Goal: Task Accomplishment & Management: Use online tool/utility

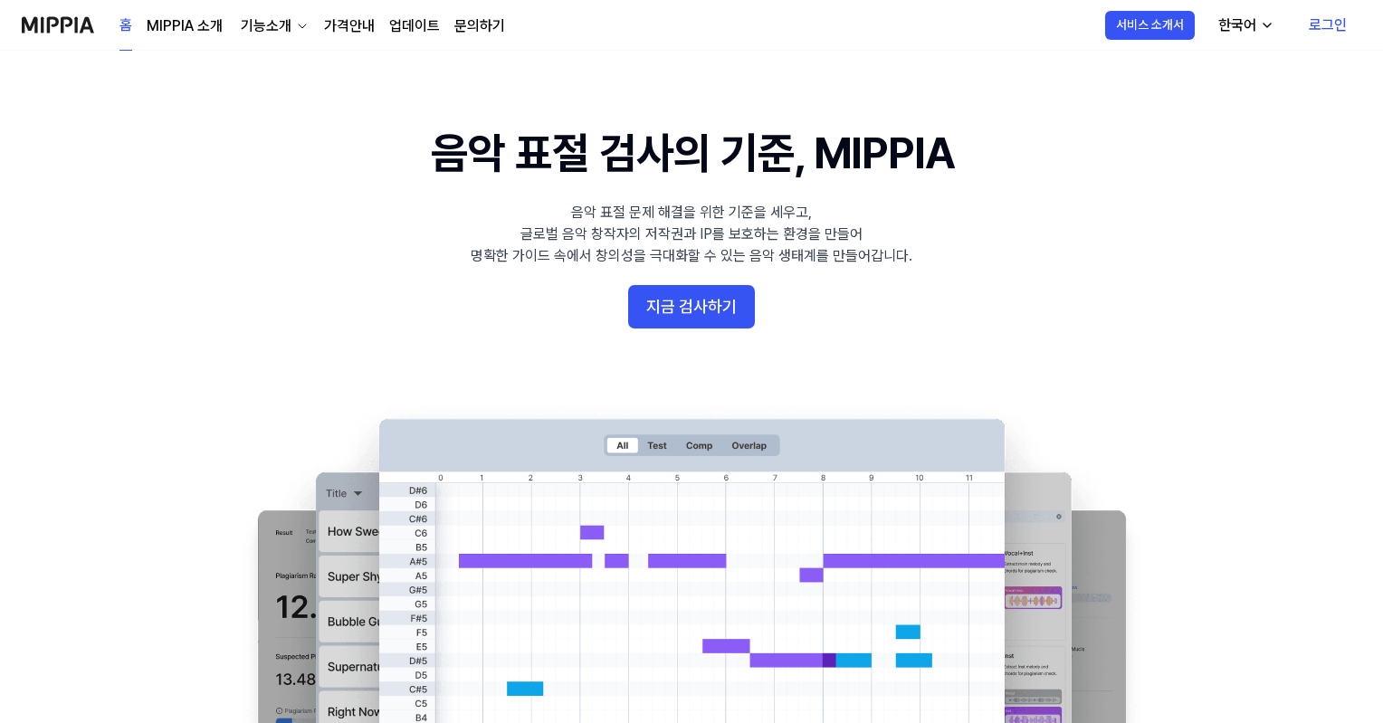
click at [732, 303] on button "지금 검사하기" at bounding box center [691, 306] width 127 height 43
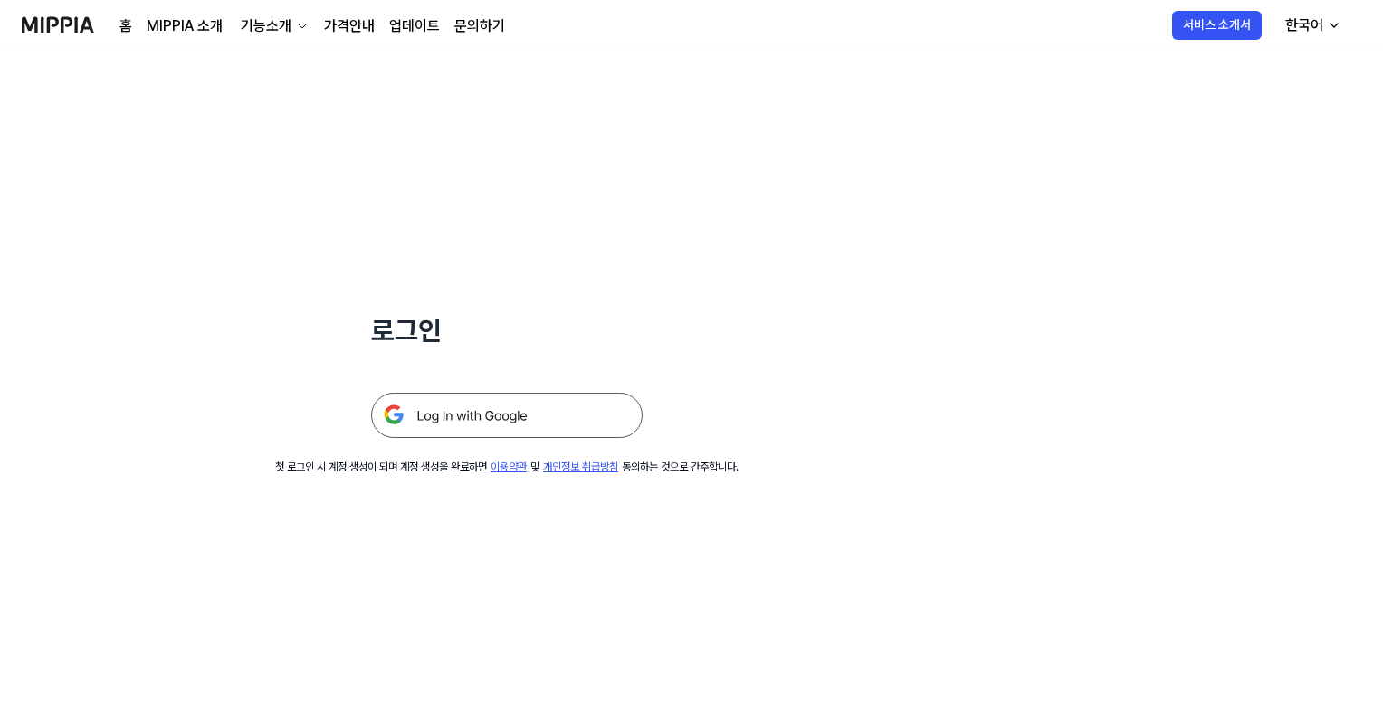
click at [447, 405] on img at bounding box center [506, 415] width 271 height 45
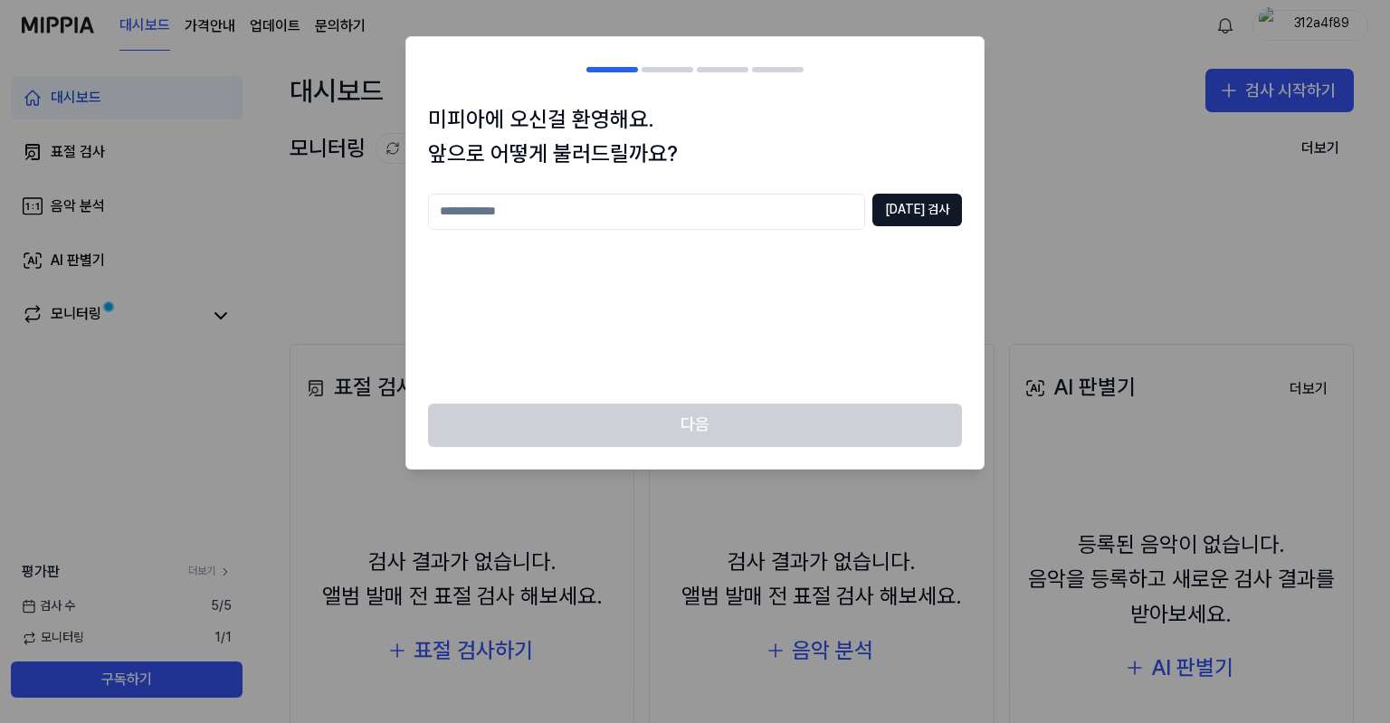
click at [595, 215] on input "text" at bounding box center [646, 212] width 437 height 36
type input "**"
click at [905, 203] on button "[DATE] 검사" at bounding box center [917, 210] width 90 height 33
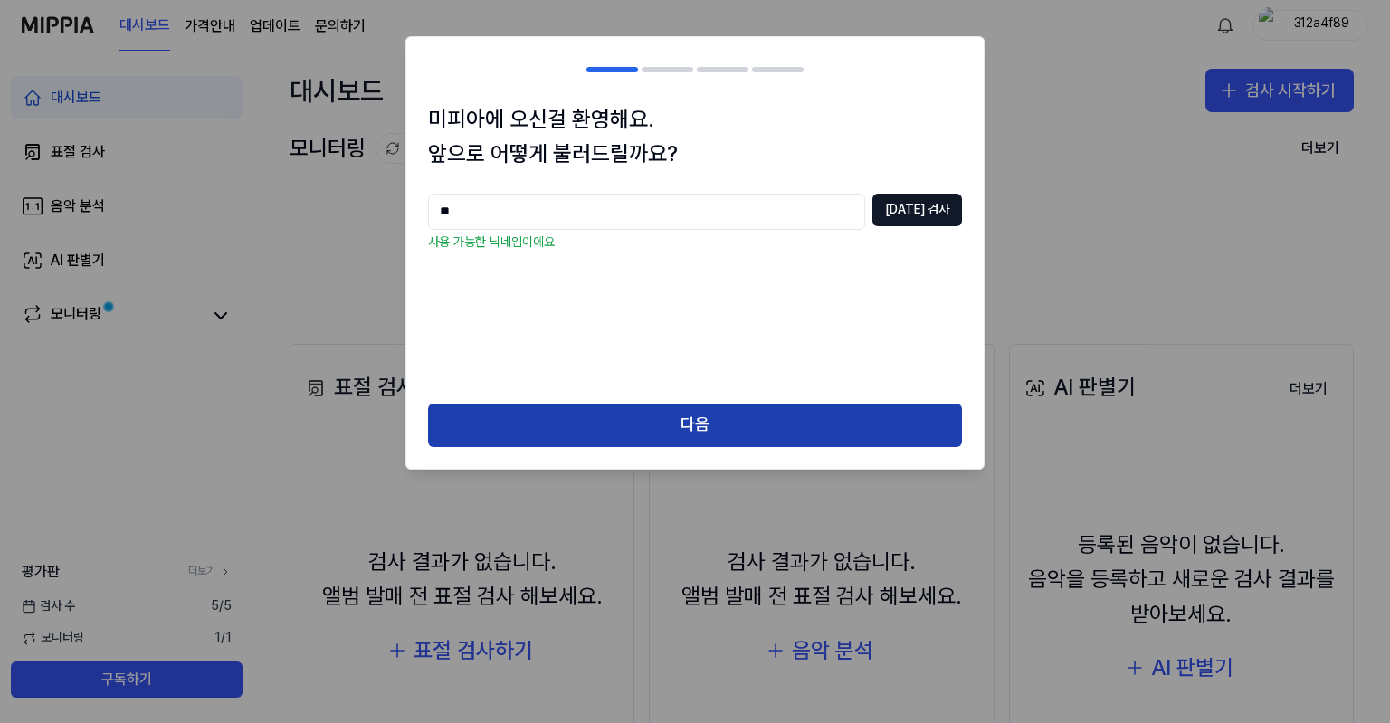
click at [656, 414] on button "다음" at bounding box center [695, 425] width 534 height 43
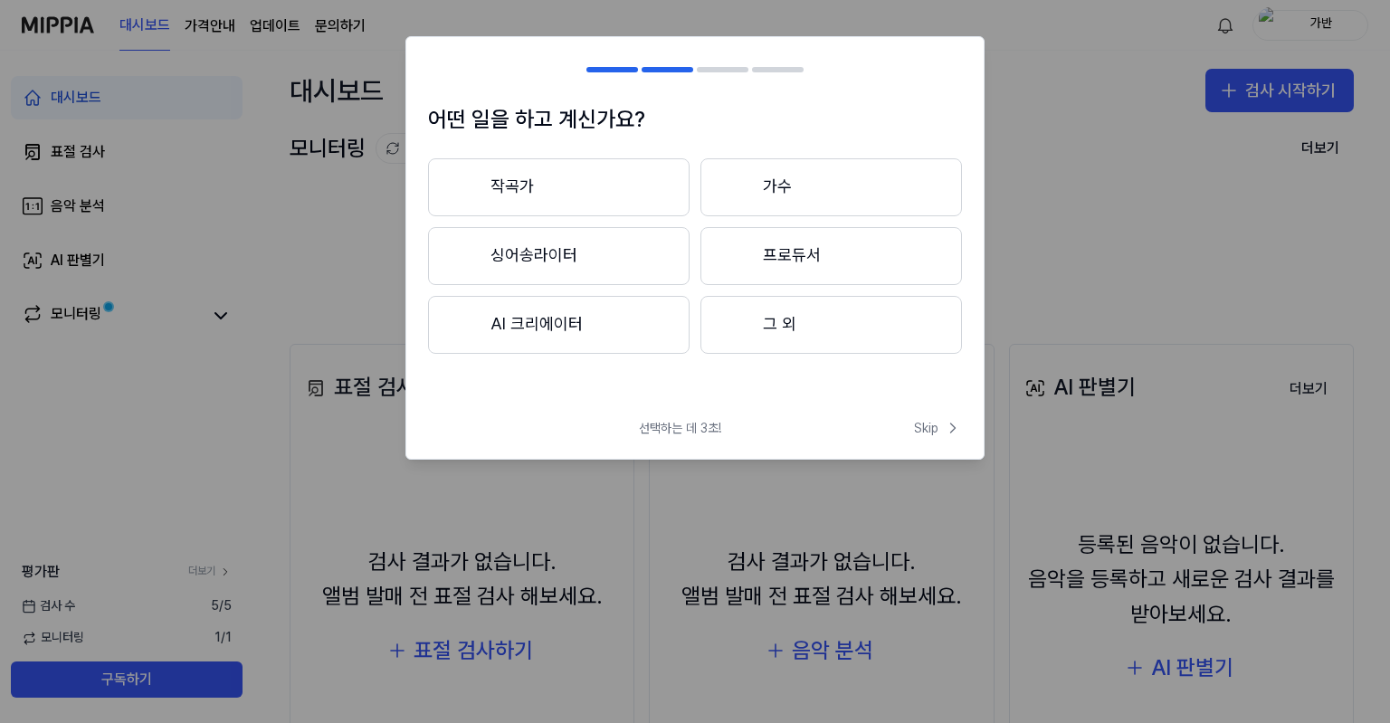
click at [614, 186] on button "작곡가" at bounding box center [558, 187] width 261 height 58
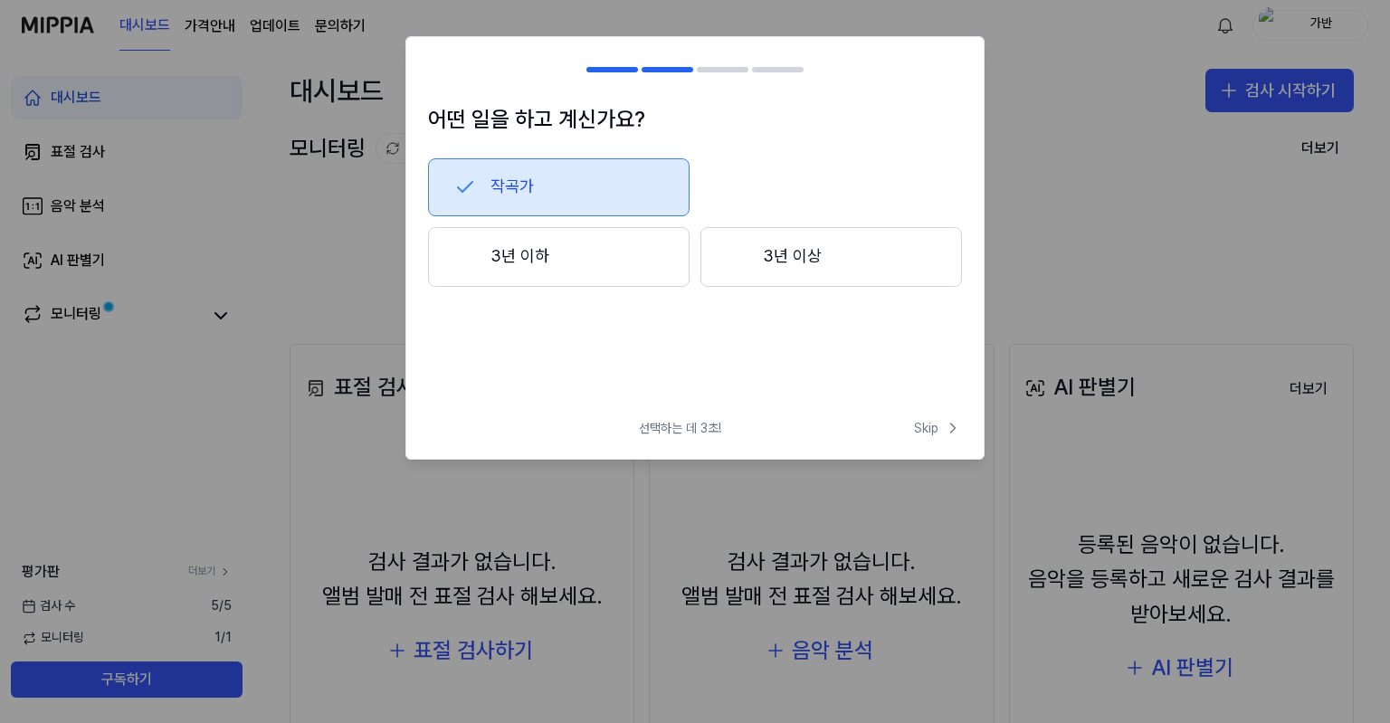
click at [537, 200] on button "작곡가" at bounding box center [558, 187] width 261 height 58
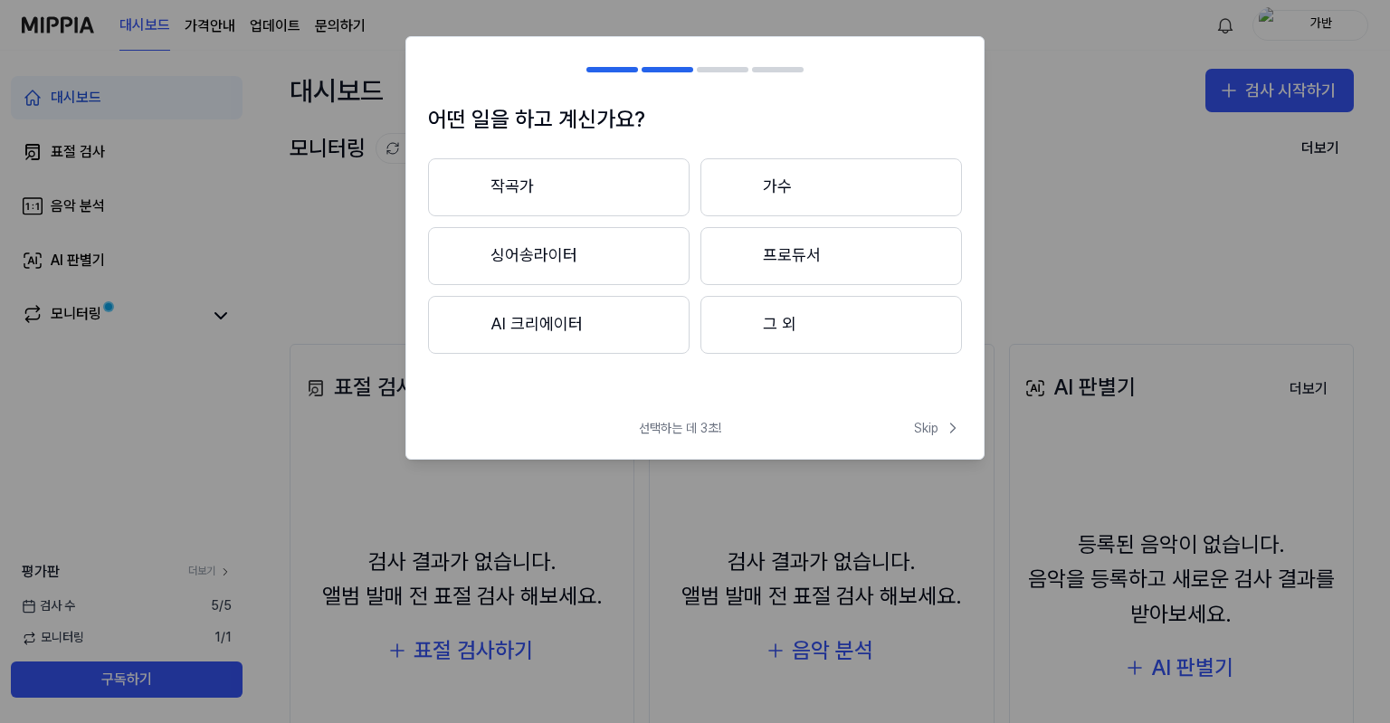
click at [789, 195] on button "가수" at bounding box center [830, 187] width 261 height 58
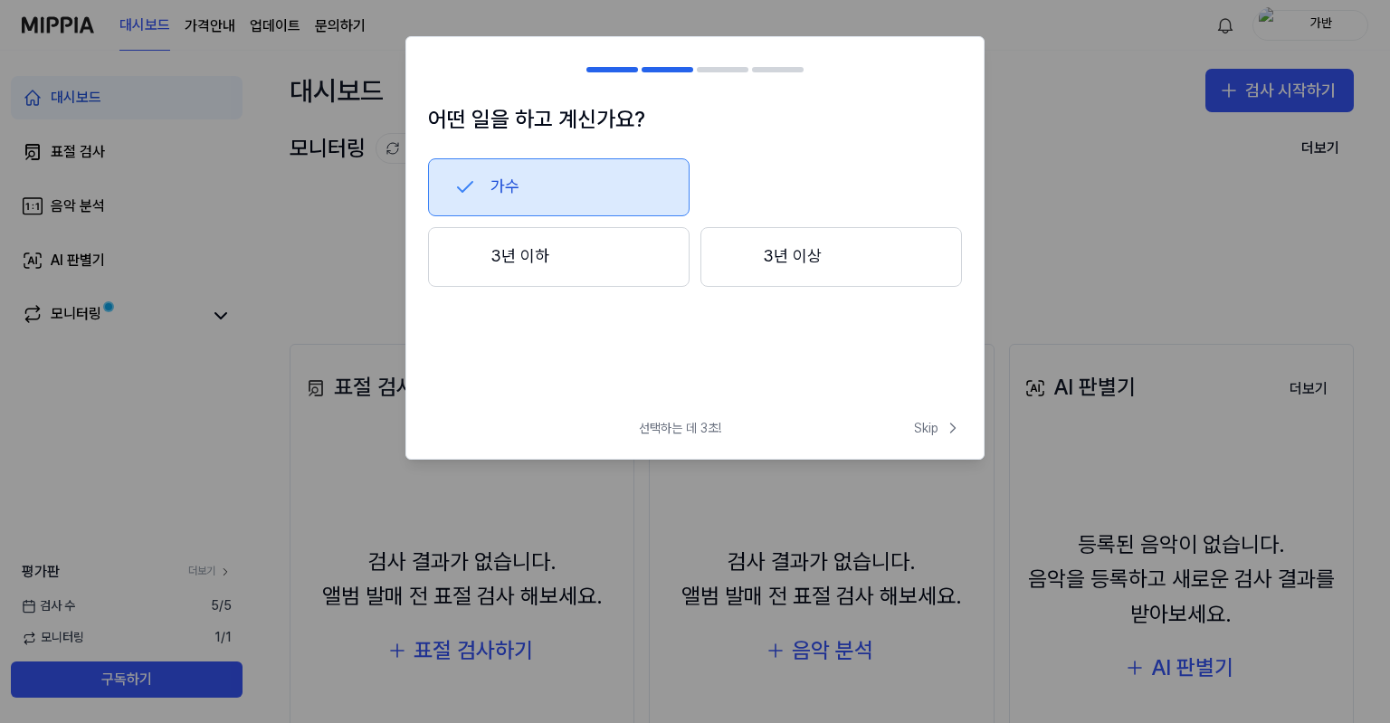
click at [585, 256] on button "3년 이하" at bounding box center [558, 257] width 261 height 60
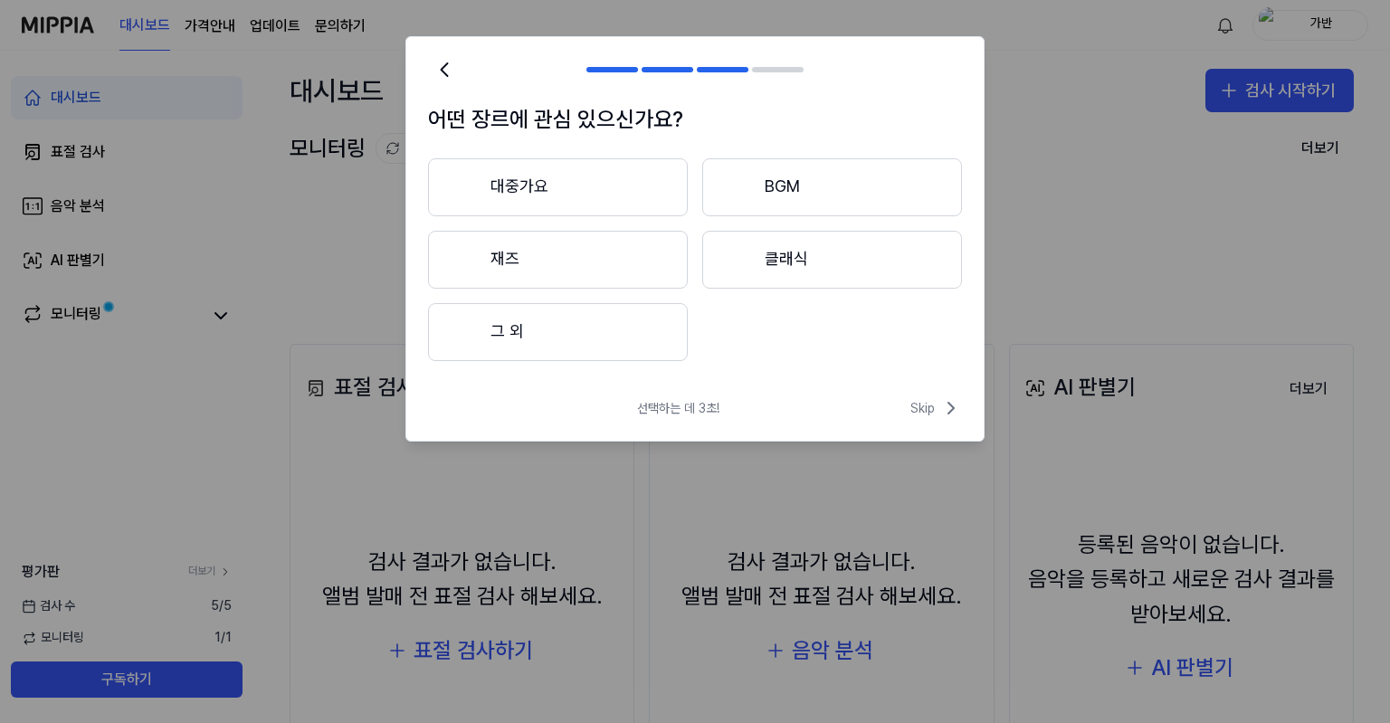
click at [607, 180] on button "대중가요" at bounding box center [558, 187] width 260 height 58
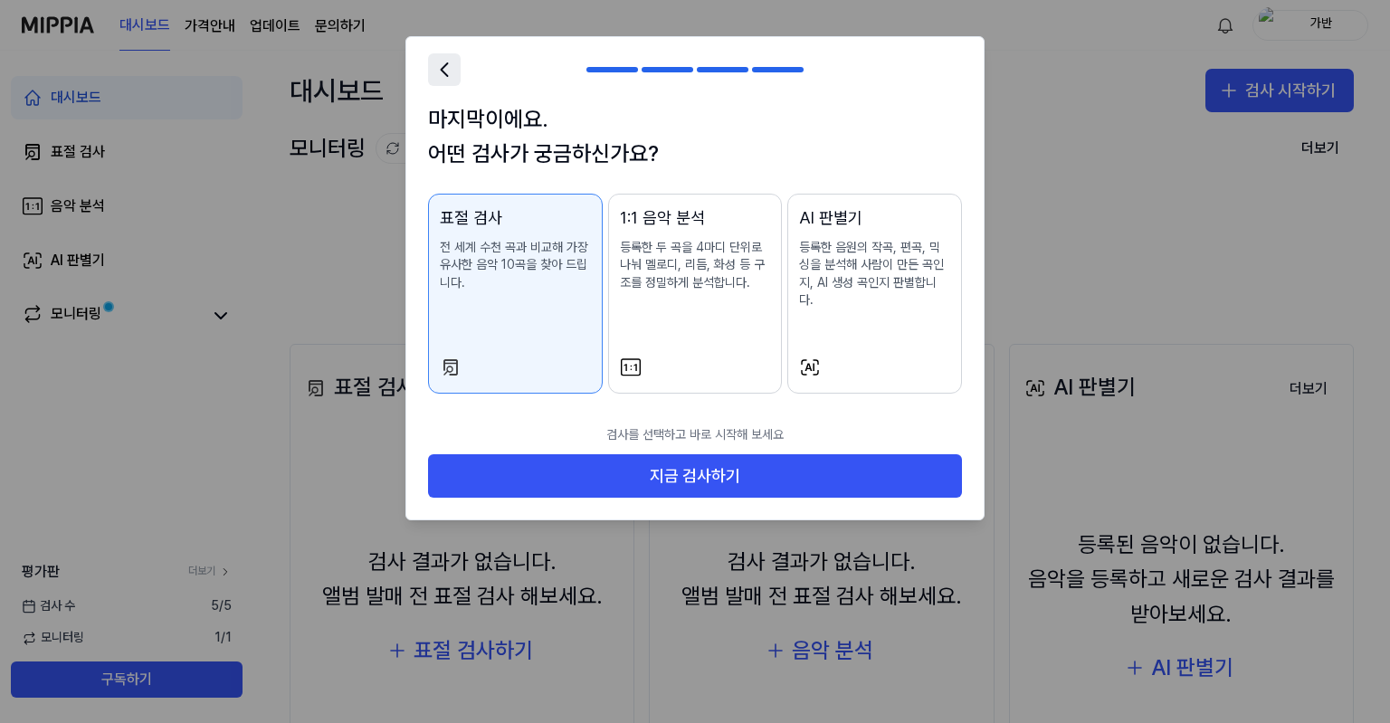
click at [438, 64] on icon at bounding box center [444, 69] width 25 height 25
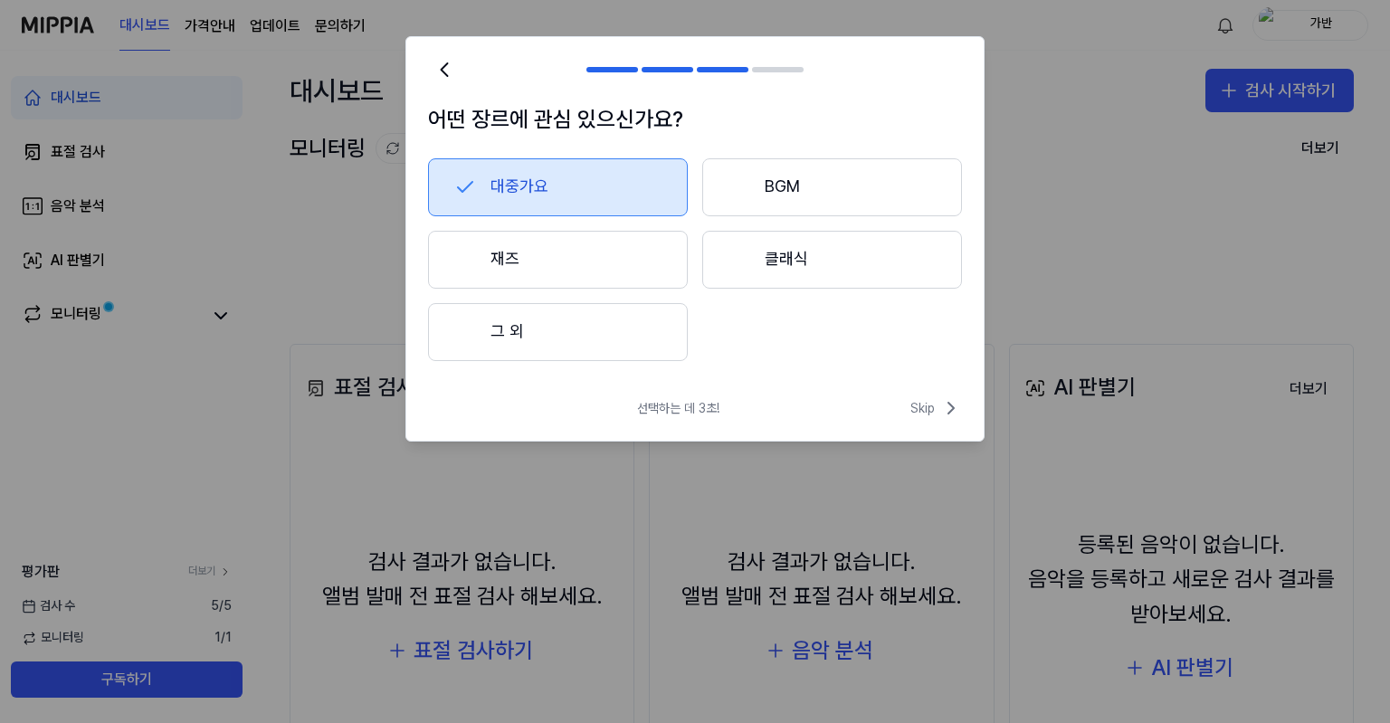
click at [601, 185] on button "대중가요" at bounding box center [558, 187] width 260 height 58
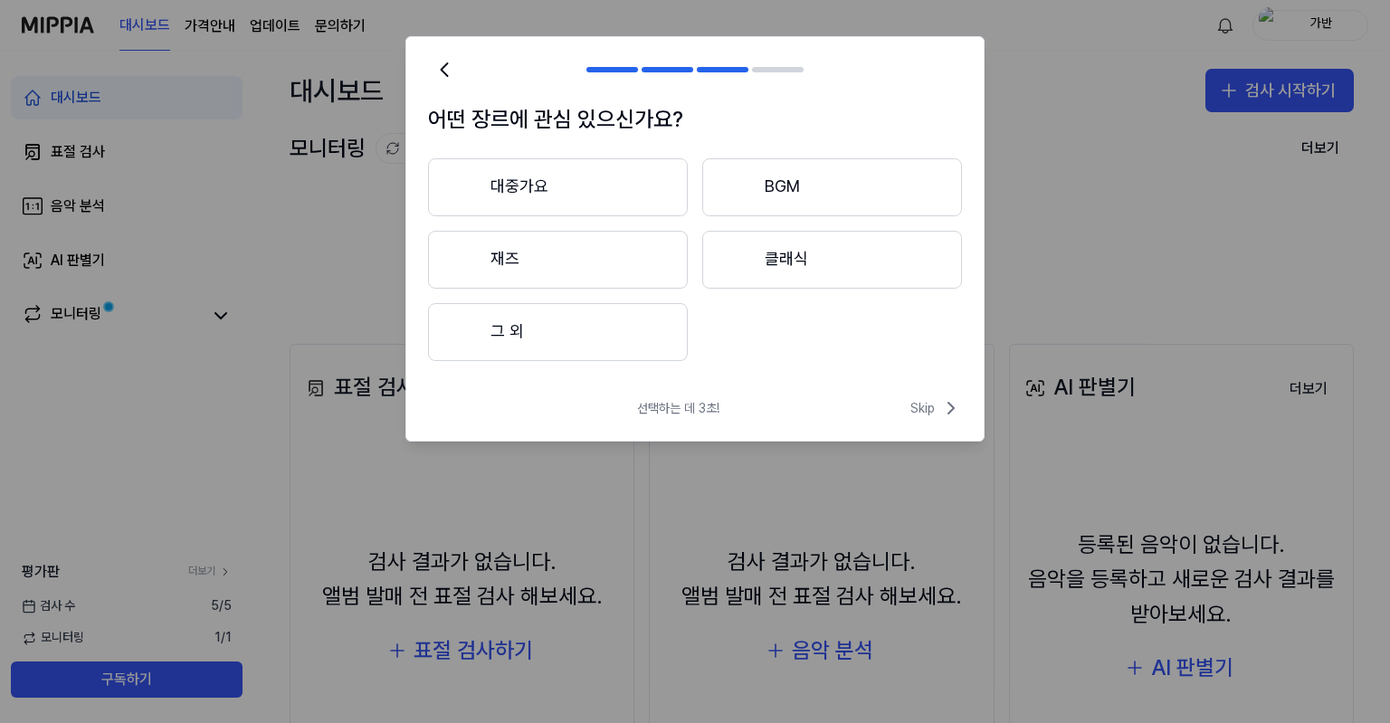
click at [565, 202] on button "대중가요" at bounding box center [558, 187] width 260 height 58
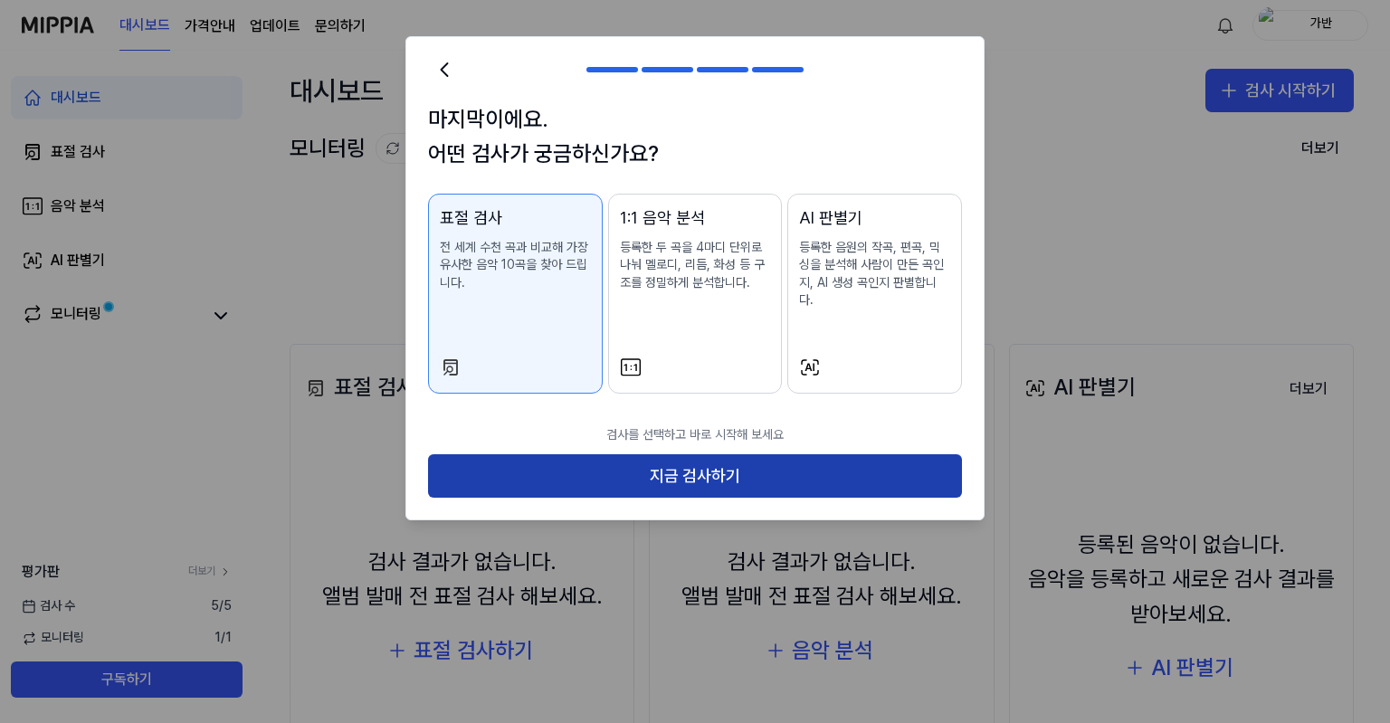
click at [615, 464] on button "지금 검사하기" at bounding box center [695, 475] width 534 height 43
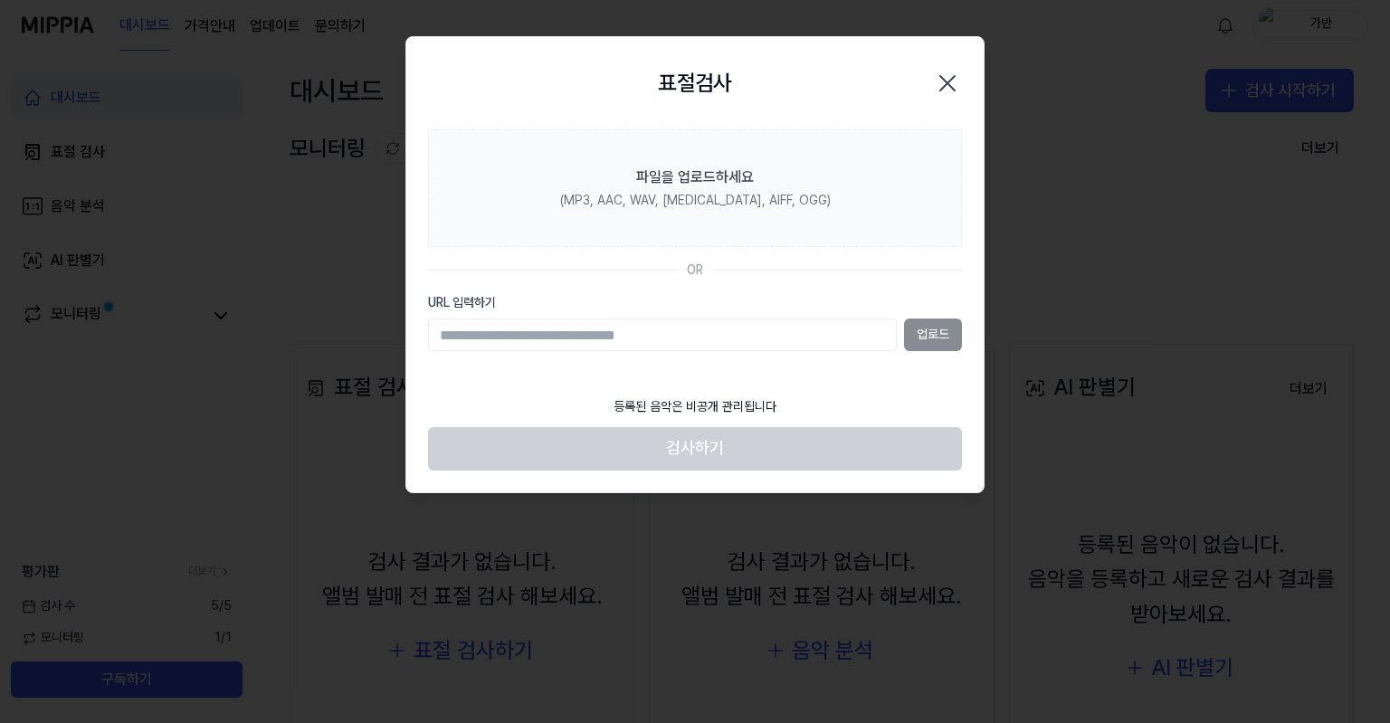
click at [595, 340] on input "URL 입력하기" at bounding box center [662, 334] width 469 height 33
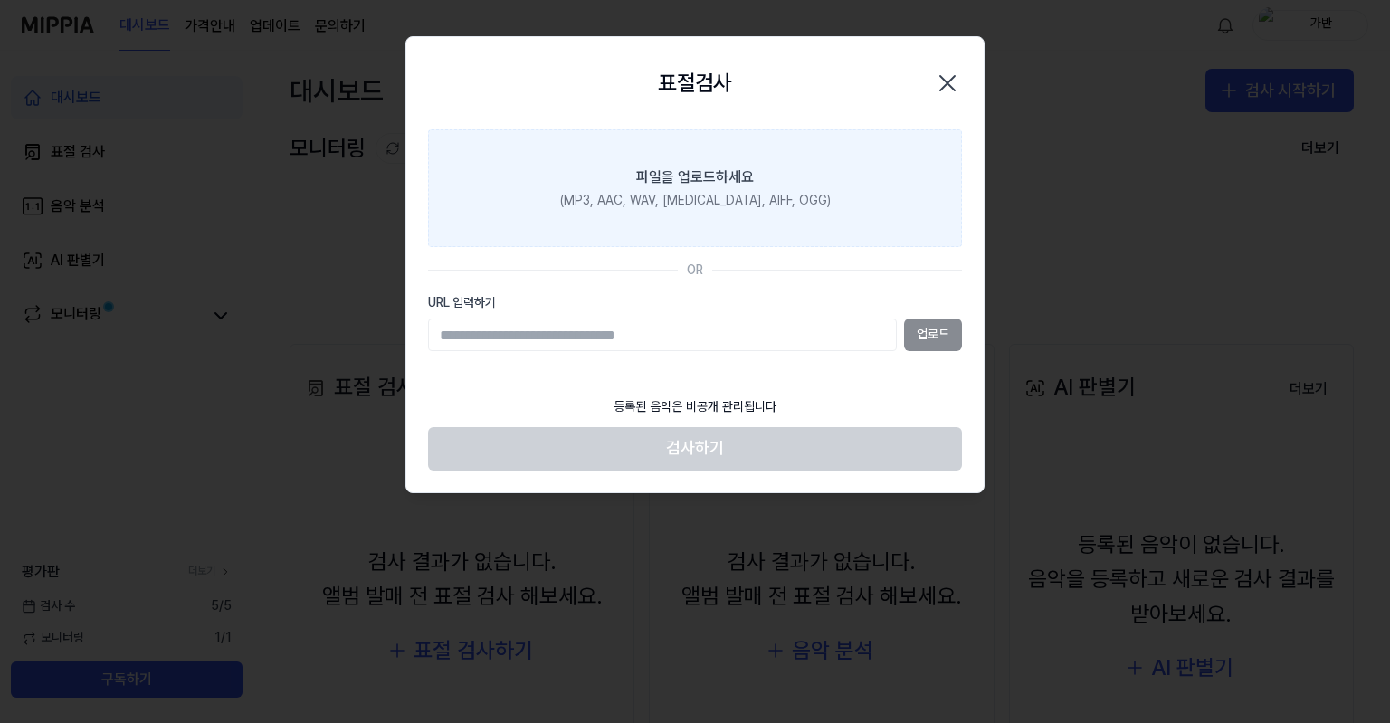
click at [749, 189] on label "파일을 업로드하세요 (MP3, AAC, WAV, [MEDICAL_DATA], AIFF, OGG)" at bounding box center [695, 188] width 534 height 118
click at [0, 0] on input "파일을 업로드하세요 (MP3, AAC, WAV, [MEDICAL_DATA], AIFF, OGG)" at bounding box center [0, 0] width 0 height 0
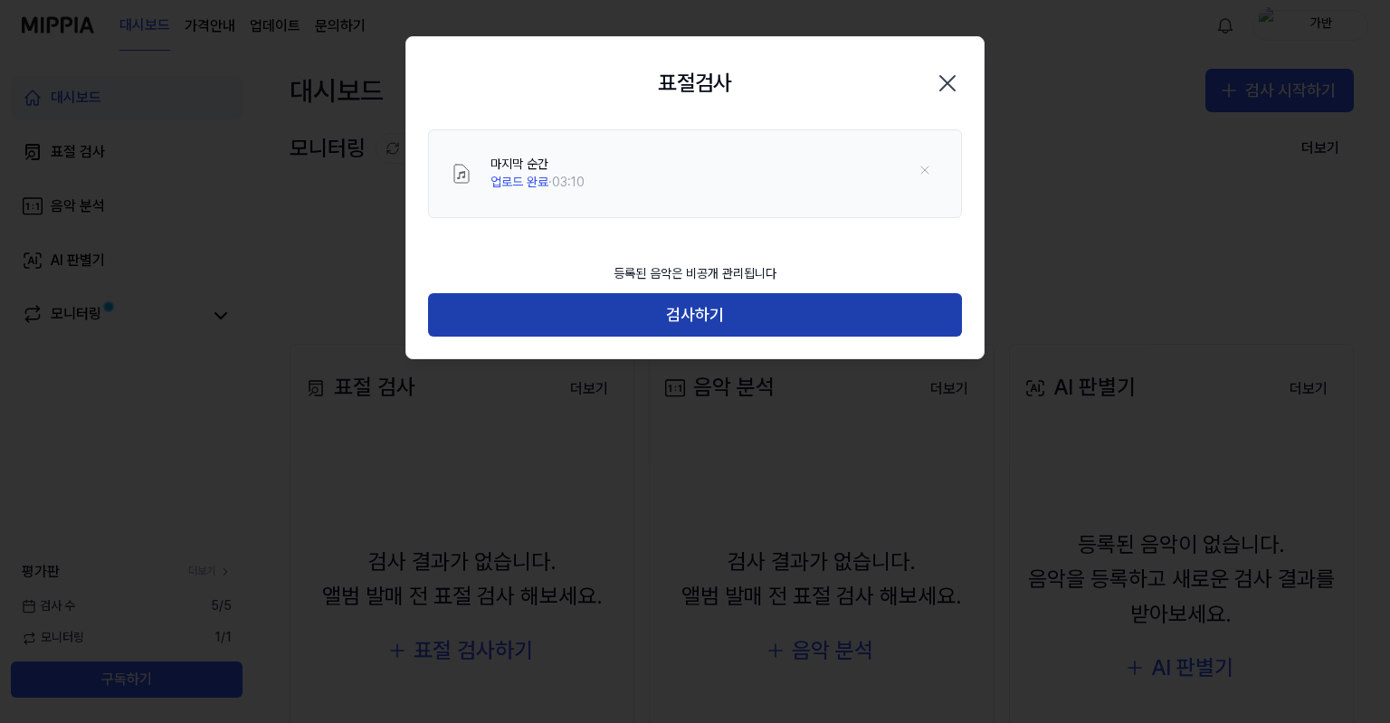
drag, startPoint x: 679, startPoint y: 308, endPoint x: 614, endPoint y: 345, distance: 74.2
click at [680, 308] on button "검사하기" at bounding box center [695, 314] width 534 height 43
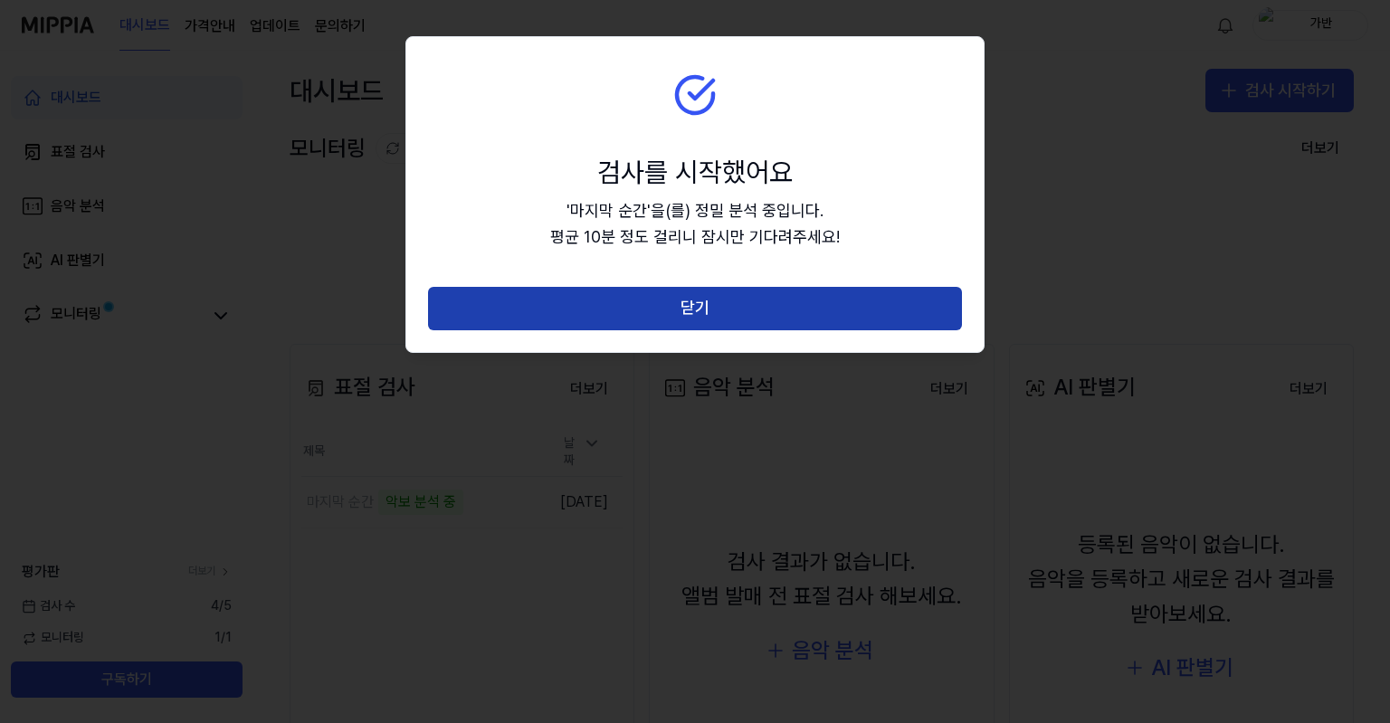
click at [624, 305] on button "닫기" at bounding box center [695, 308] width 534 height 43
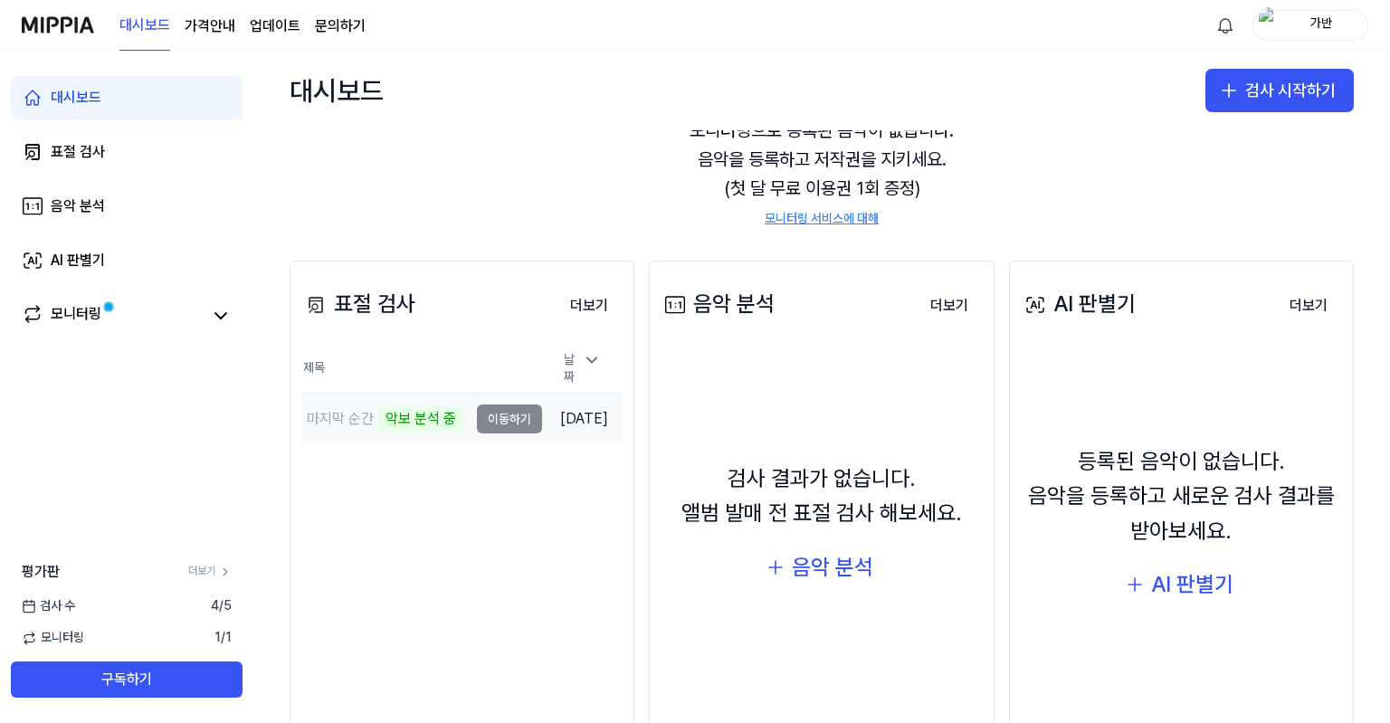
scroll to position [90, 0]
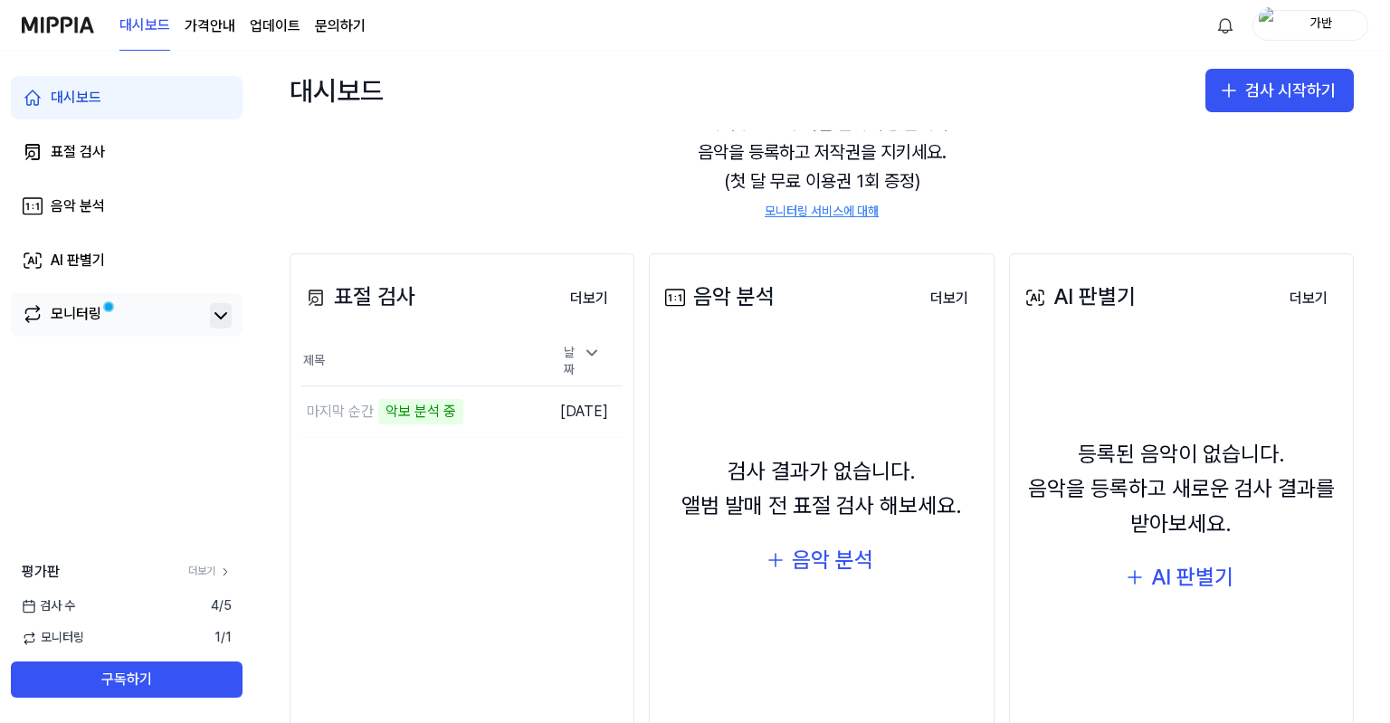
click at [213, 315] on icon at bounding box center [221, 316] width 22 height 22
click at [87, 319] on div "모니터링" at bounding box center [76, 315] width 51 height 25
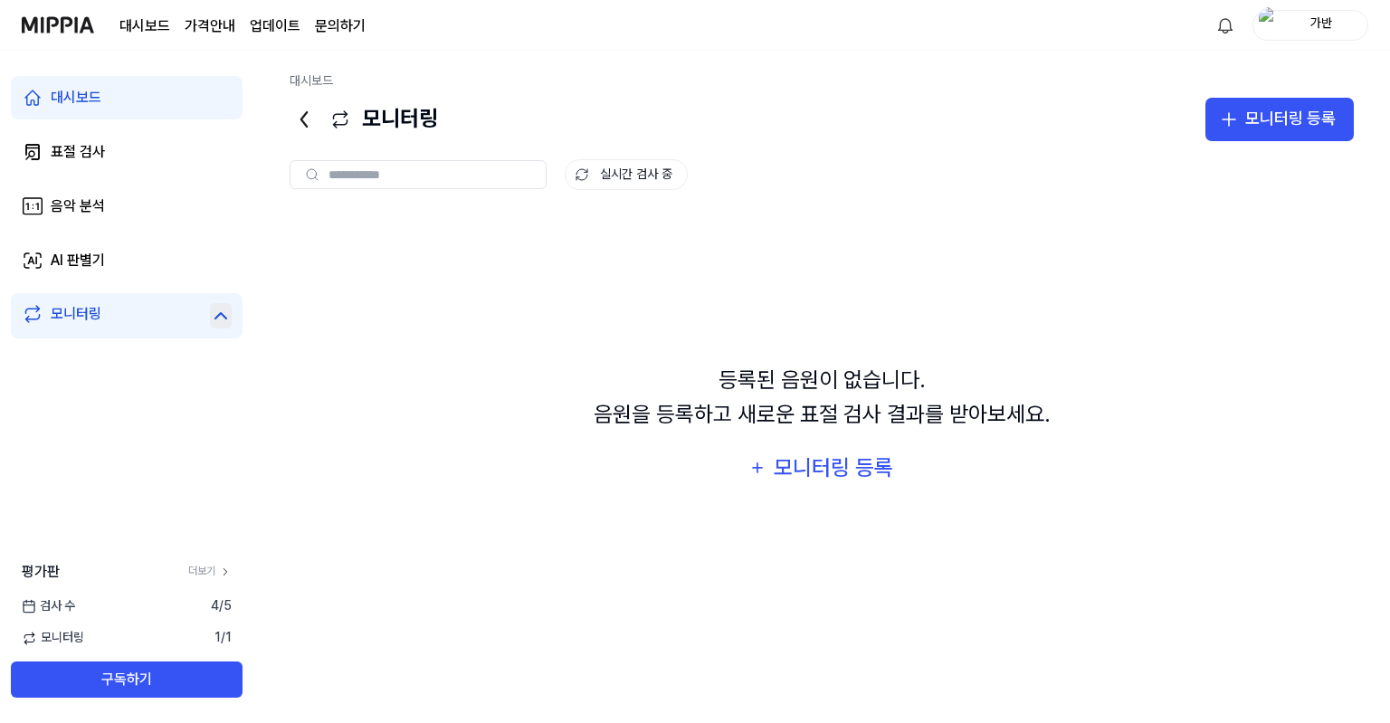
click at [85, 97] on div "대시보드" at bounding box center [76, 98] width 51 height 22
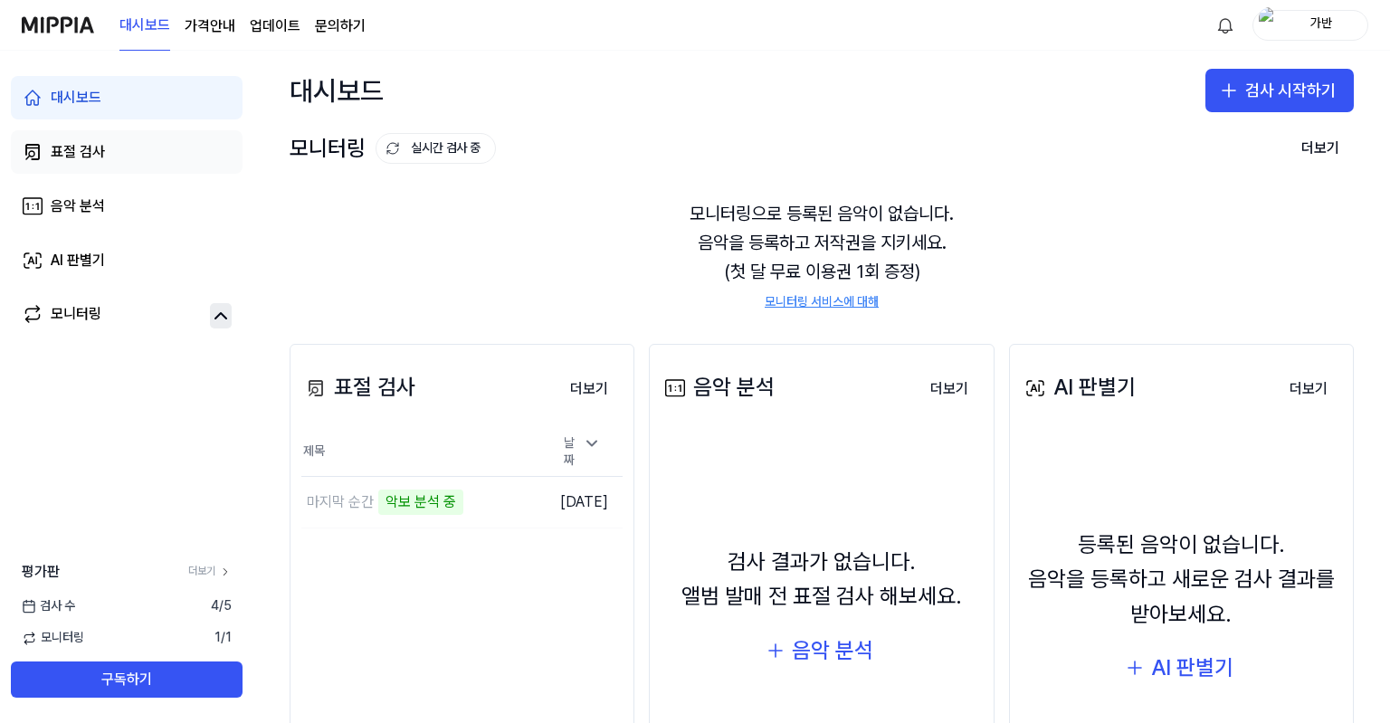
click at [100, 167] on link "표절 검사" at bounding box center [127, 151] width 232 height 43
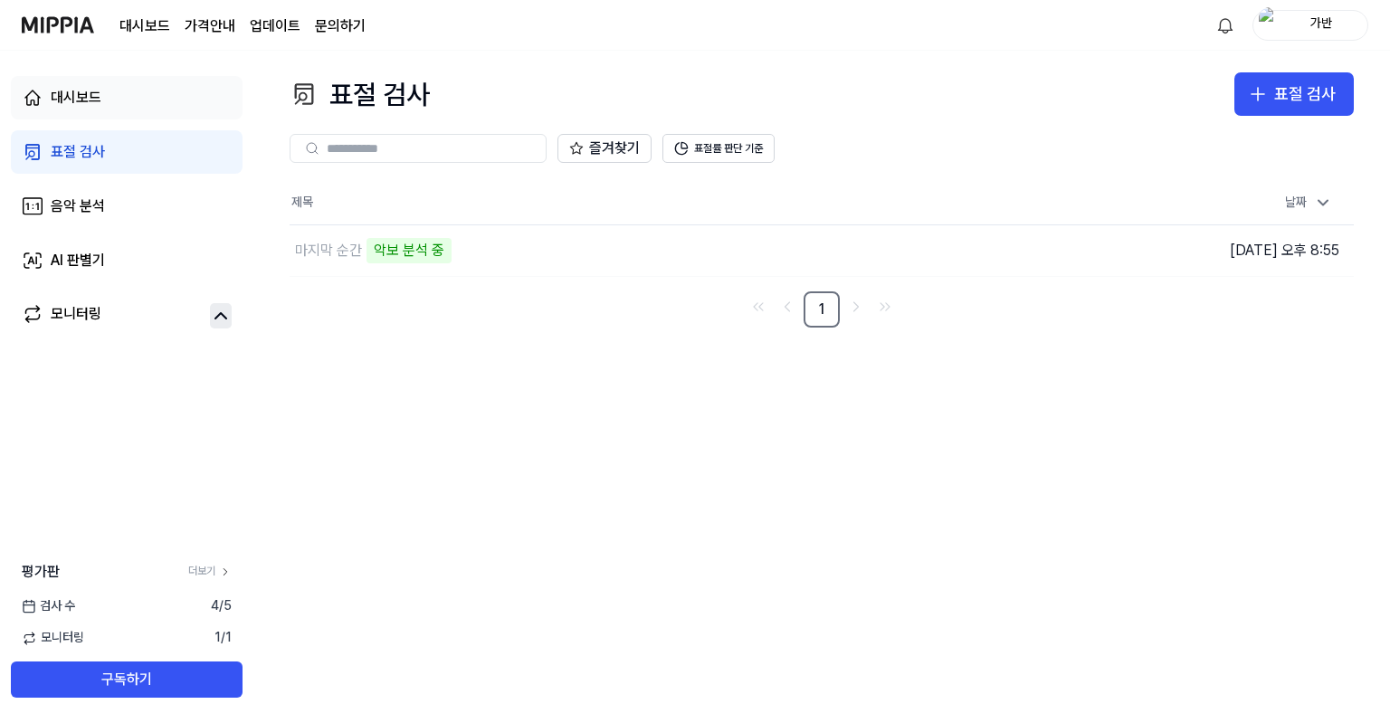
click at [126, 100] on link "대시보드" at bounding box center [127, 97] width 232 height 43
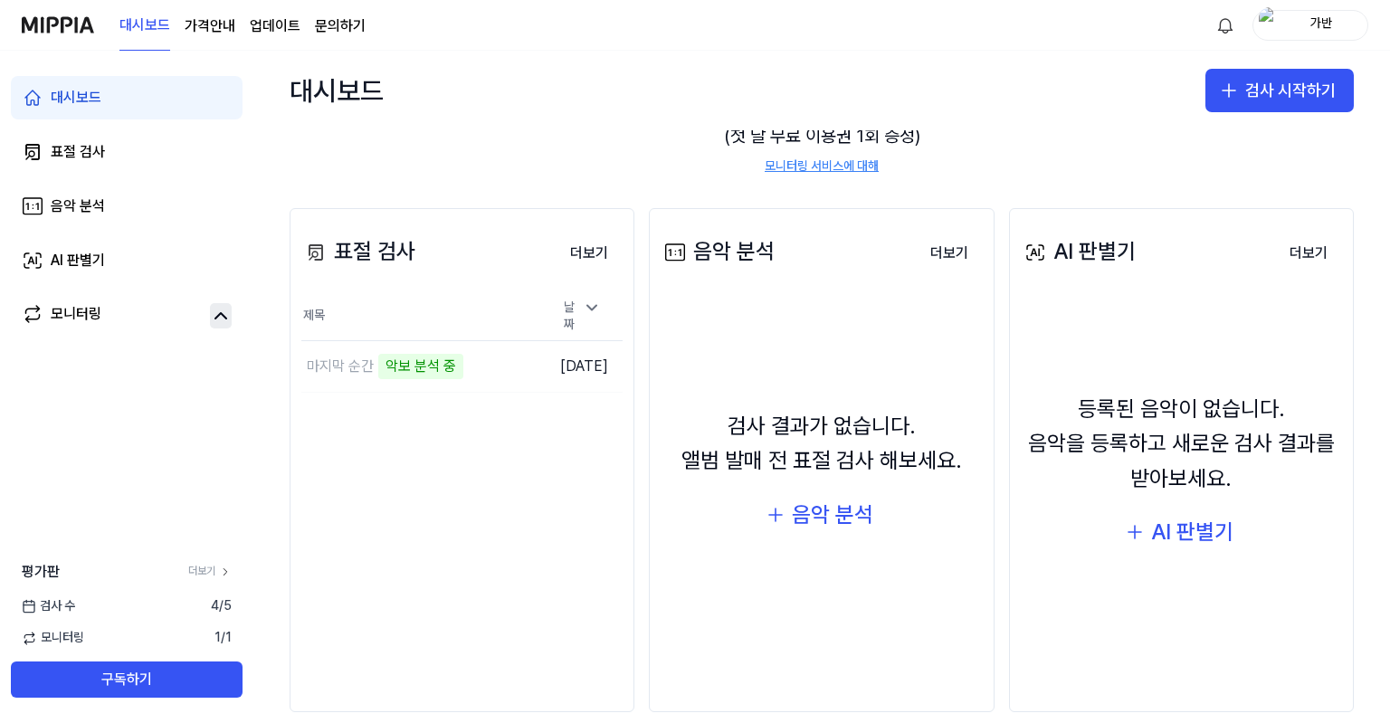
scroll to position [160, 0]
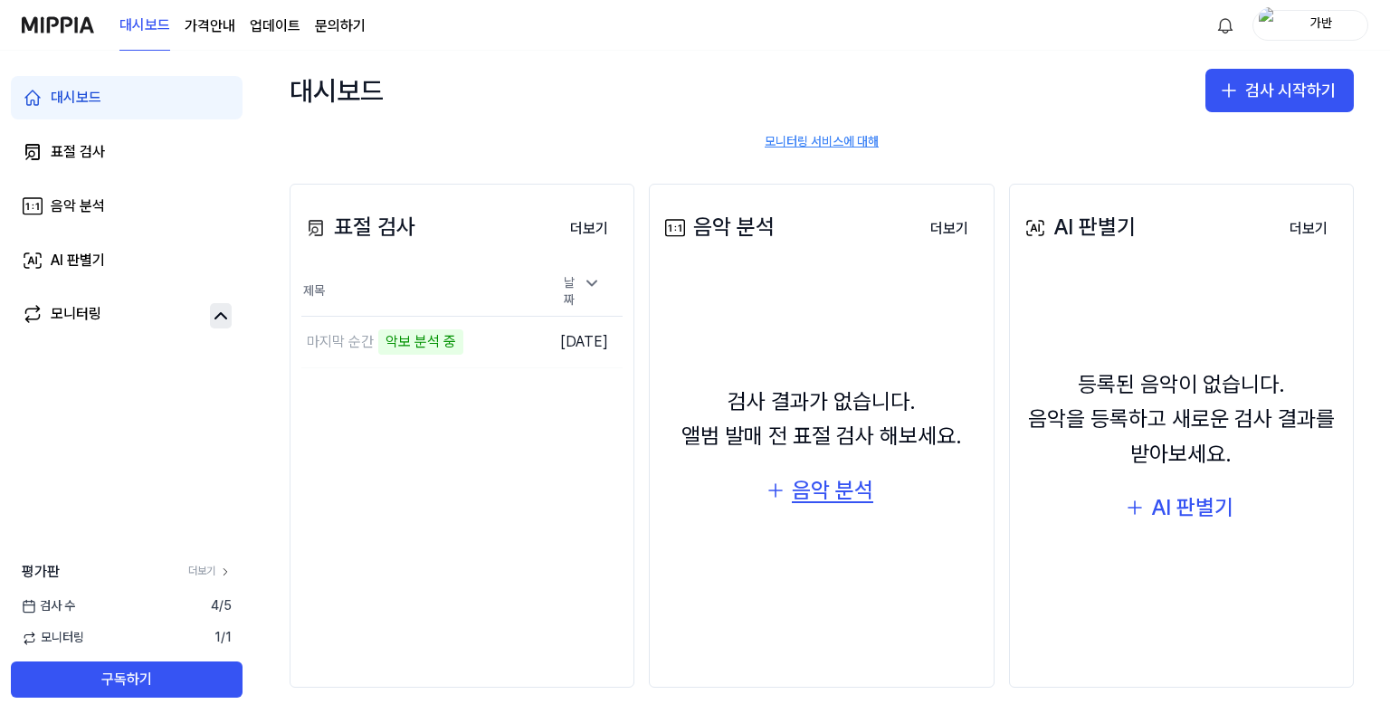
click at [773, 490] on icon "button" at bounding box center [775, 490] width 13 height 0
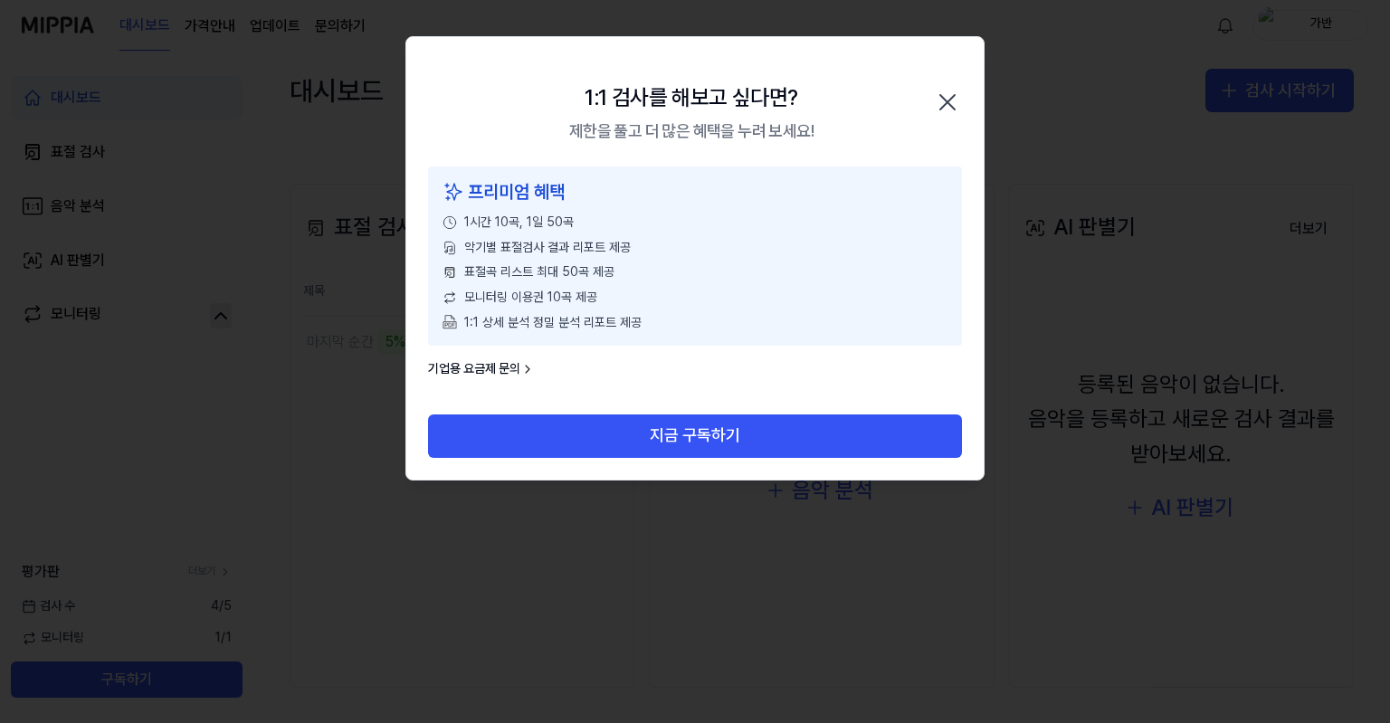
click at [939, 100] on icon "button" at bounding box center [947, 102] width 29 height 29
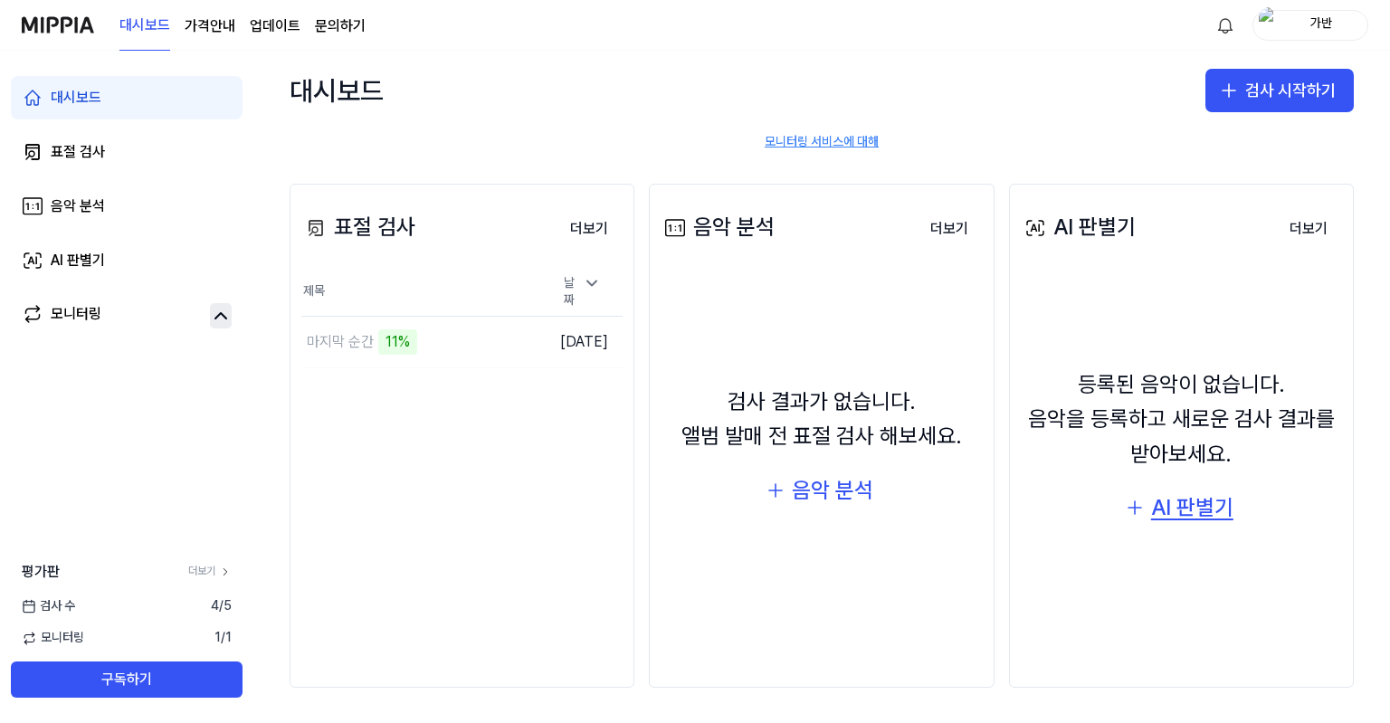
click at [1157, 491] on div "AI 판별기" at bounding box center [1192, 507] width 82 height 34
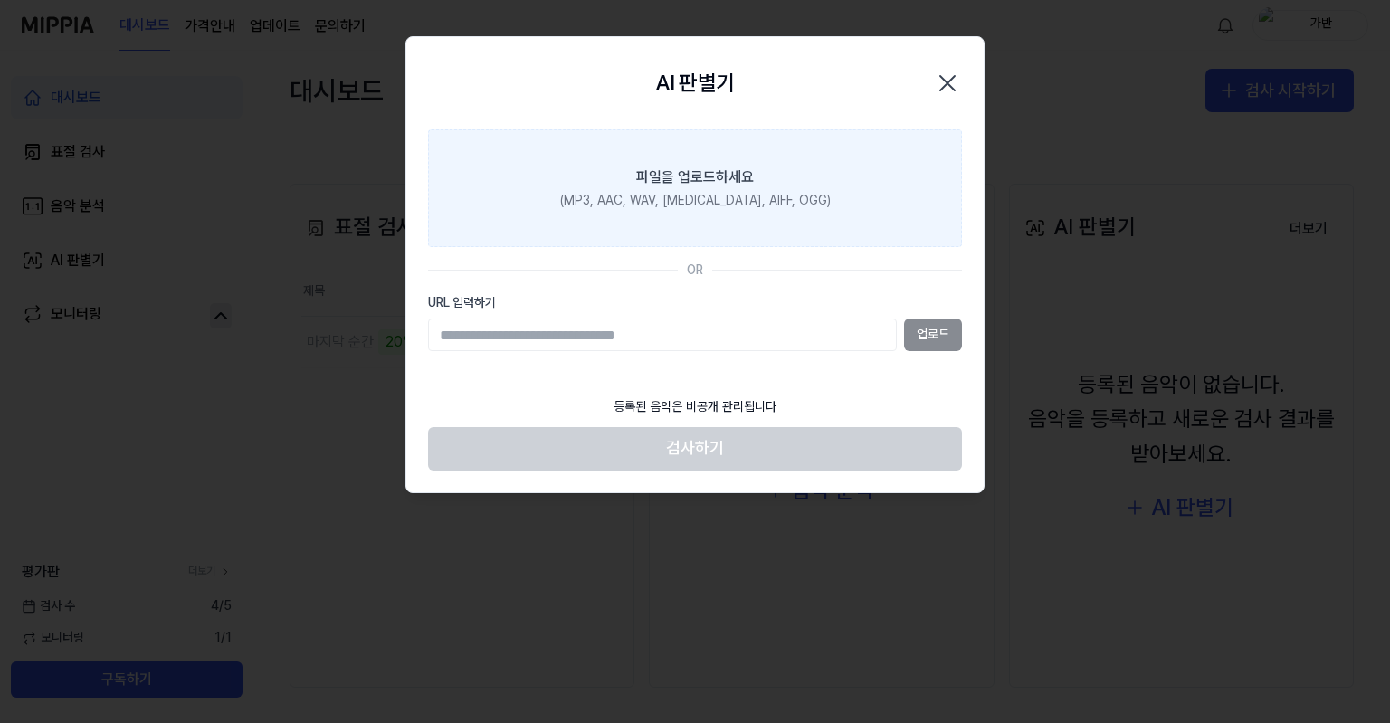
click at [718, 187] on div "파일을 업로드하세요" at bounding box center [695, 177] width 118 height 22
click at [0, 0] on input "파일을 업로드하세요 (MP3, AAC, WAV, [MEDICAL_DATA], AIFF, OGG)" at bounding box center [0, 0] width 0 height 0
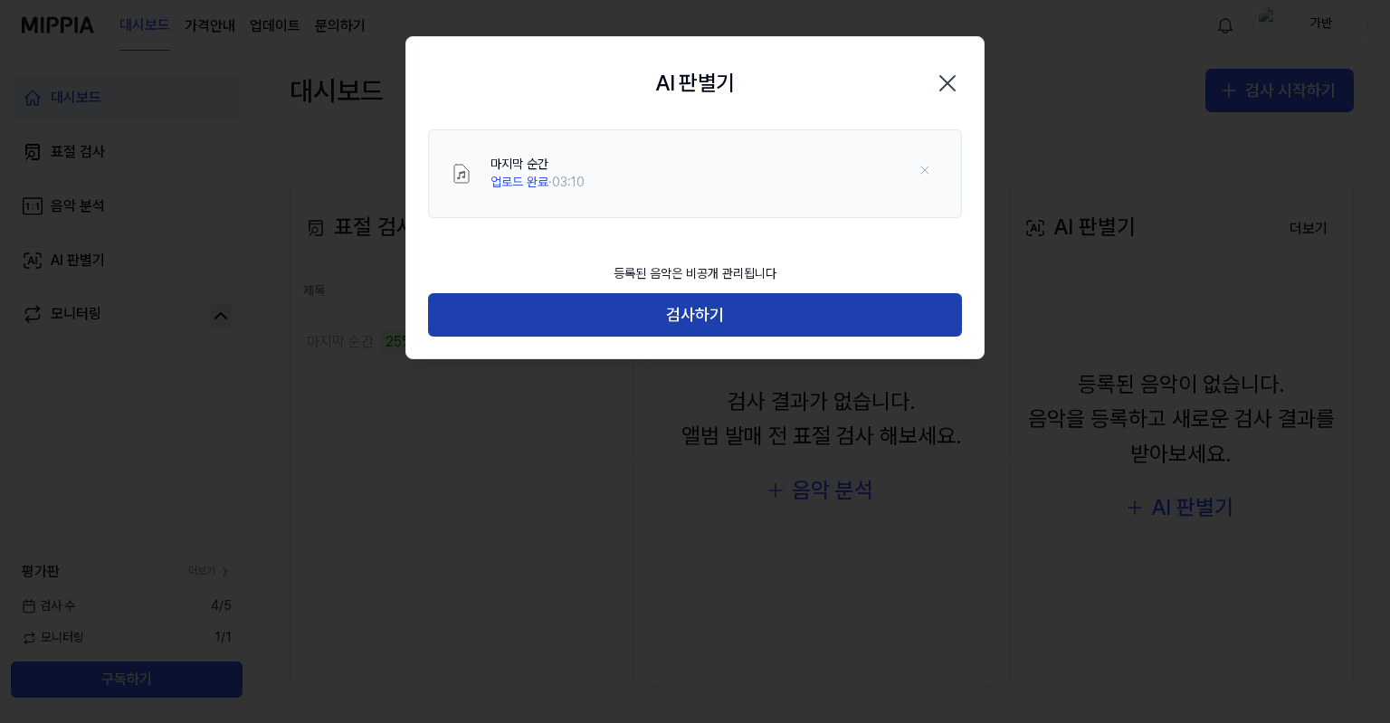
click at [699, 328] on button "검사하기" at bounding box center [695, 314] width 534 height 43
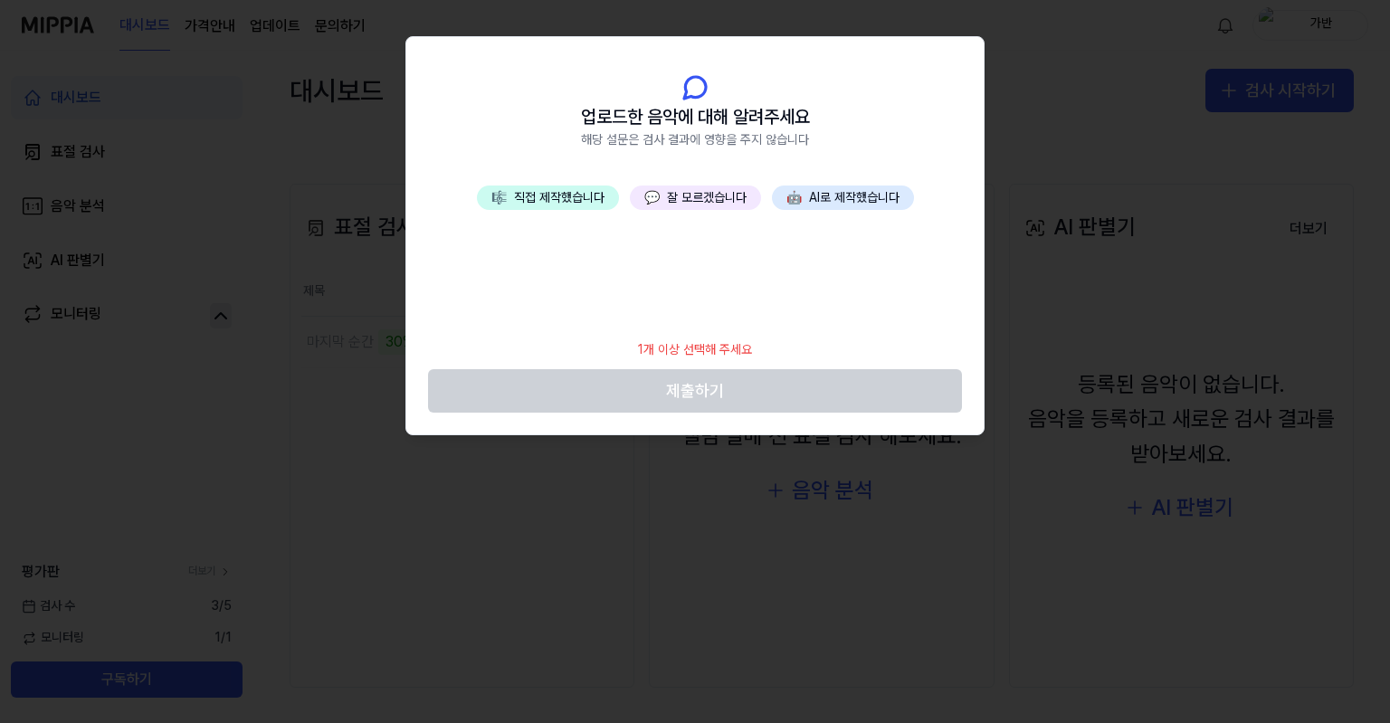
click at [840, 191] on button "🤖 AI로 제작했습니다" at bounding box center [843, 197] width 142 height 25
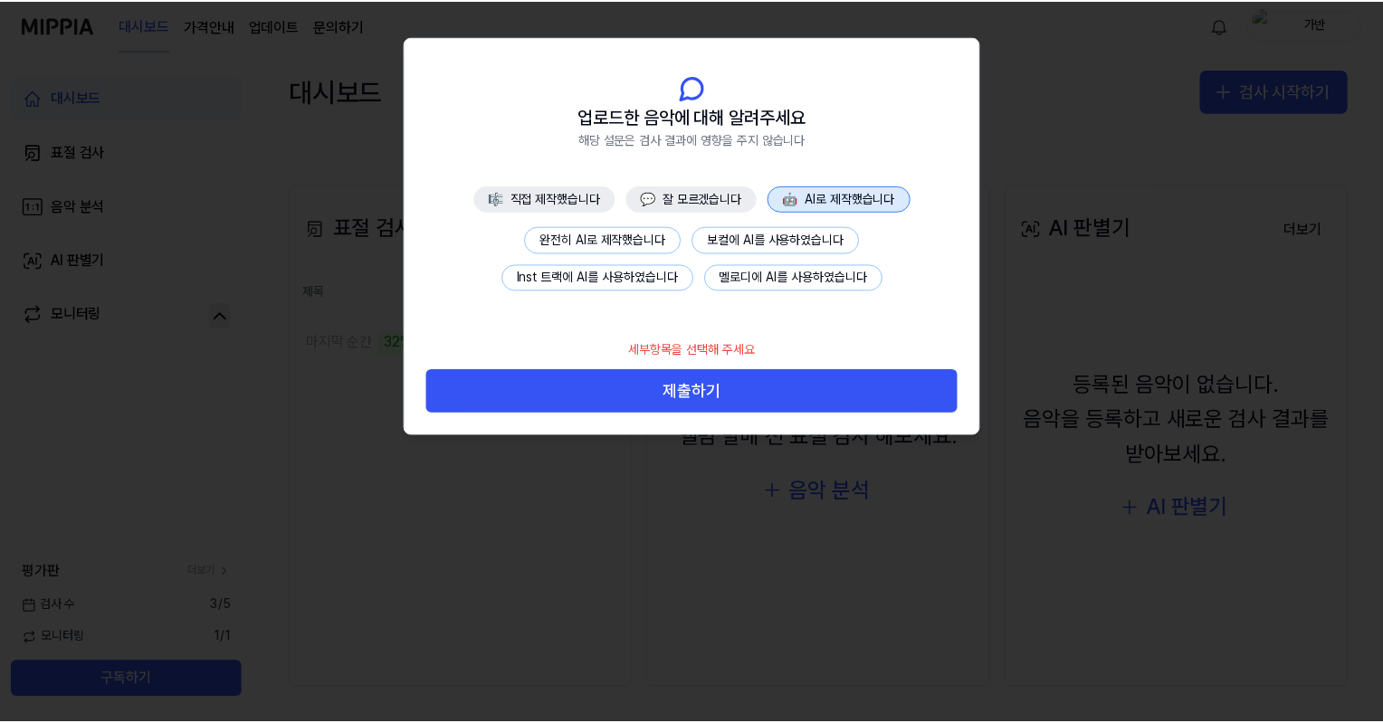
scroll to position [124, 0]
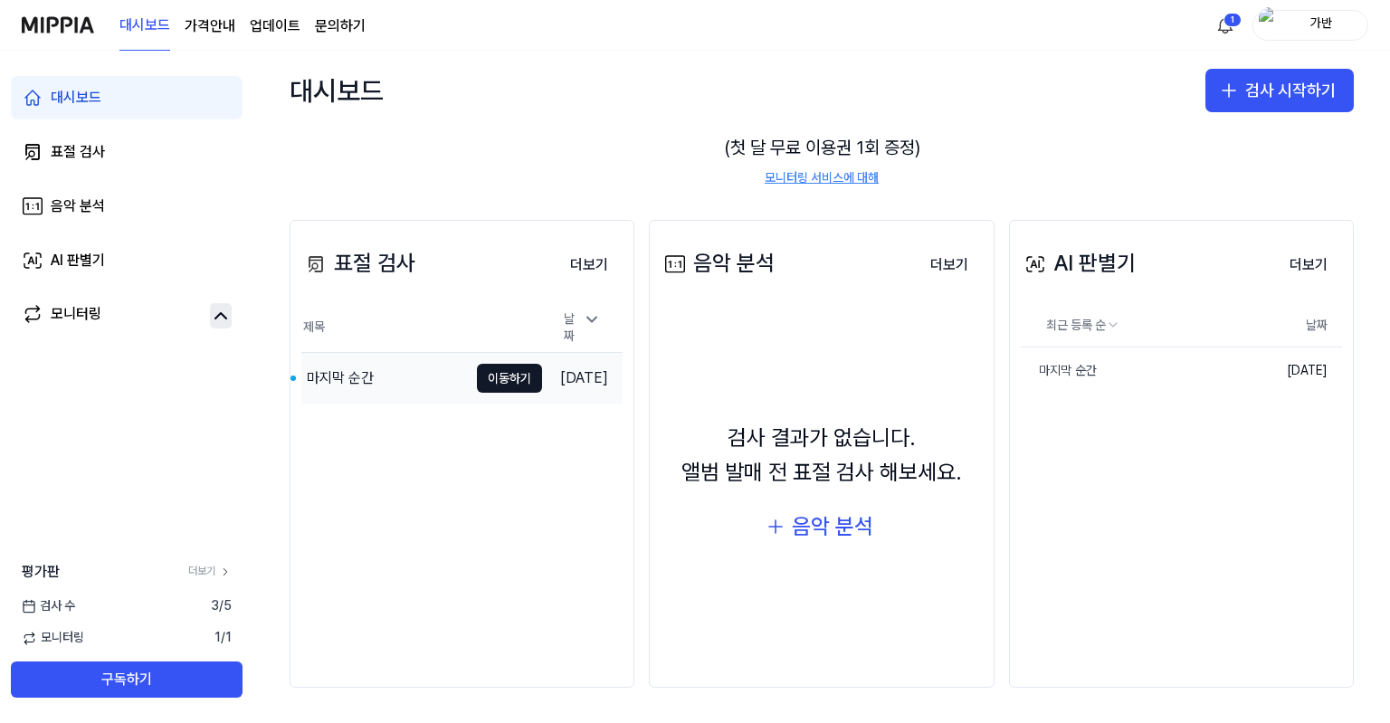
click at [384, 377] on div "마지막 순간" at bounding box center [384, 378] width 166 height 51
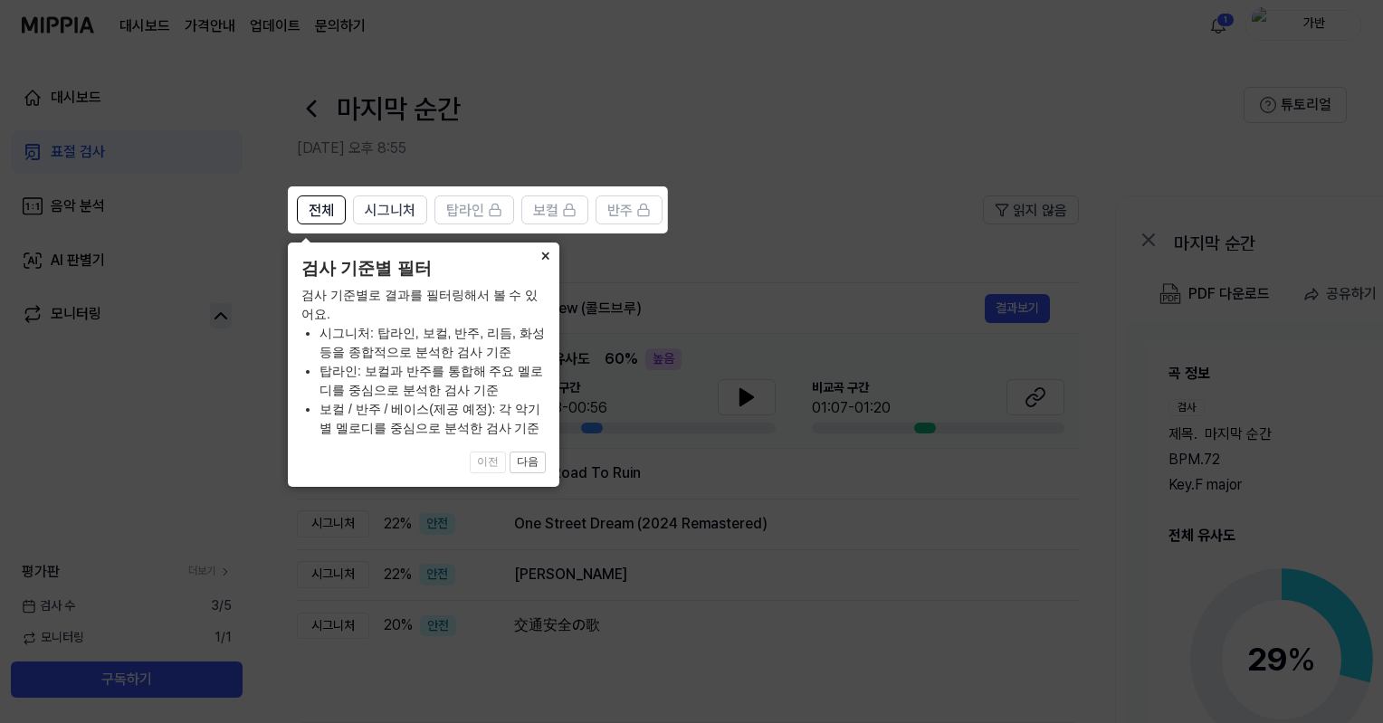
click at [543, 251] on button "×" at bounding box center [544, 254] width 29 height 25
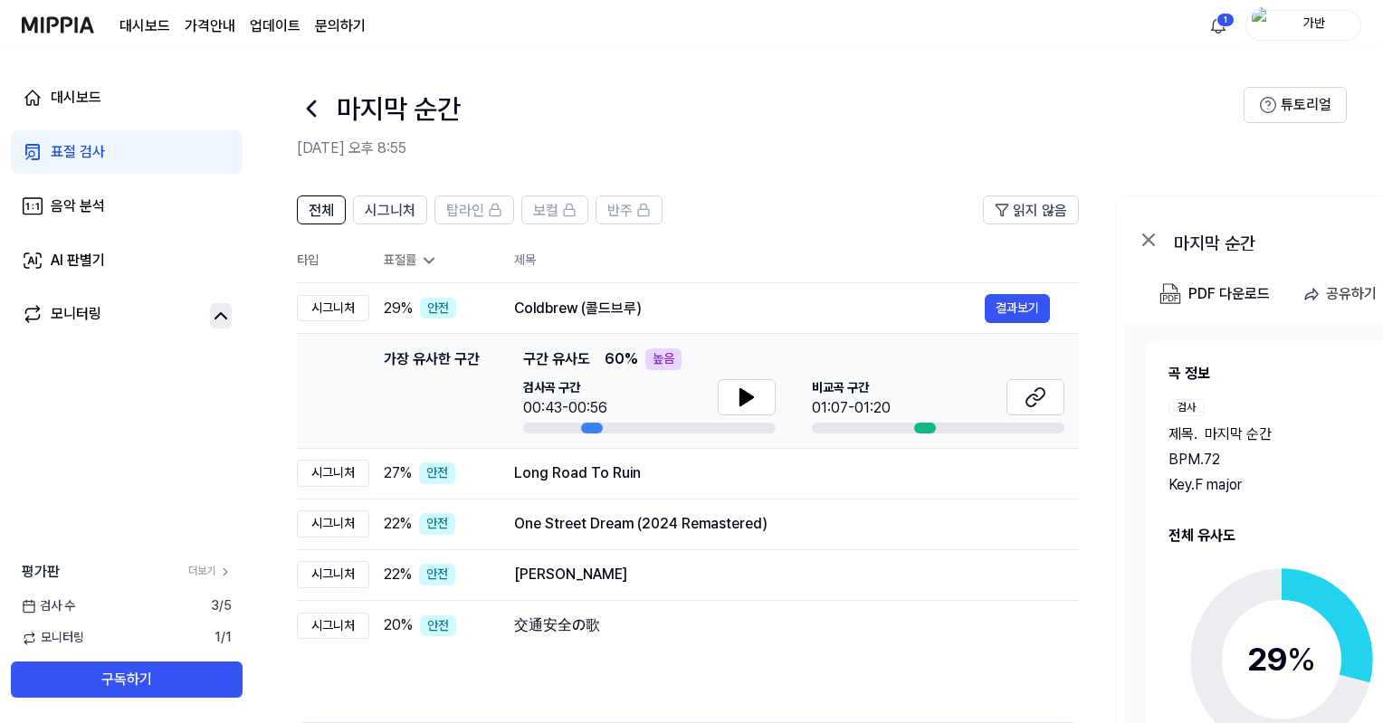
click at [921, 425] on div at bounding box center [925, 428] width 22 height 11
click at [755, 400] on icon at bounding box center [747, 397] width 22 height 22
click at [1046, 394] on button at bounding box center [1035, 397] width 58 height 36
click at [754, 396] on icon at bounding box center [747, 397] width 22 height 22
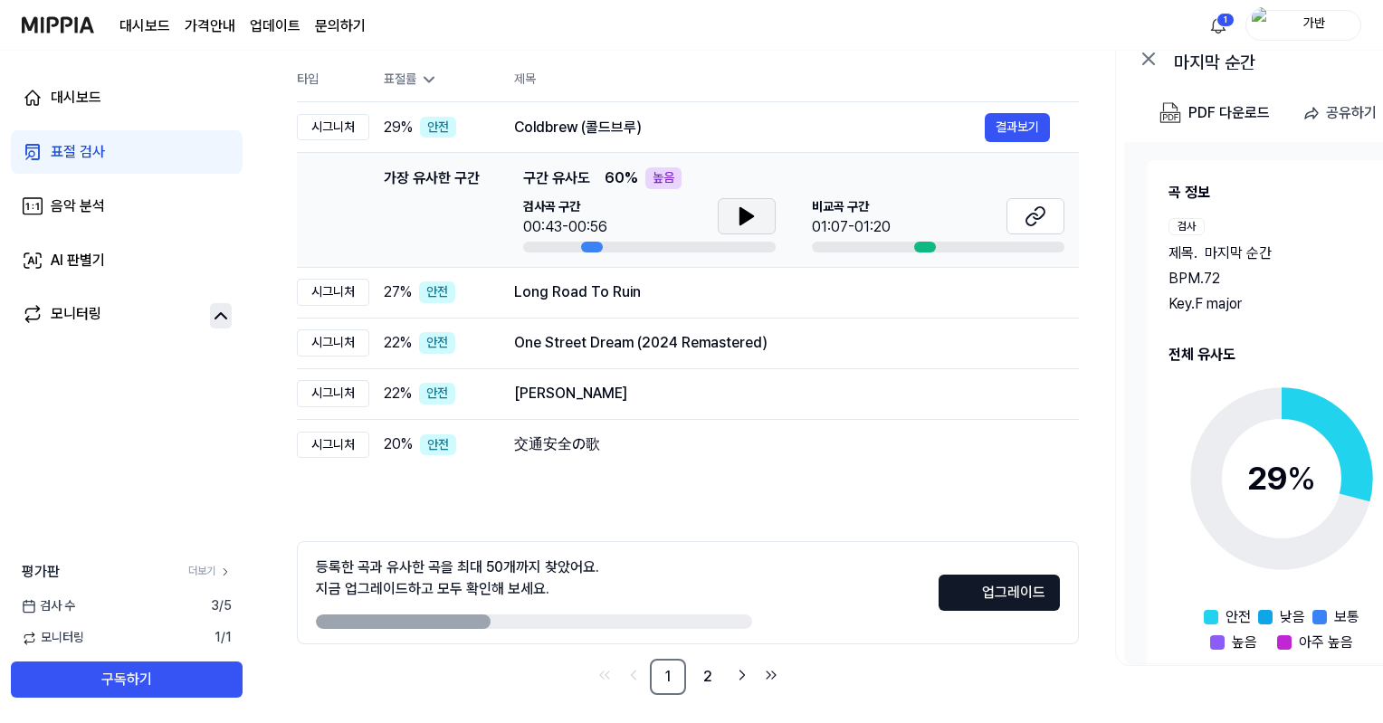
scroll to position [188, 0]
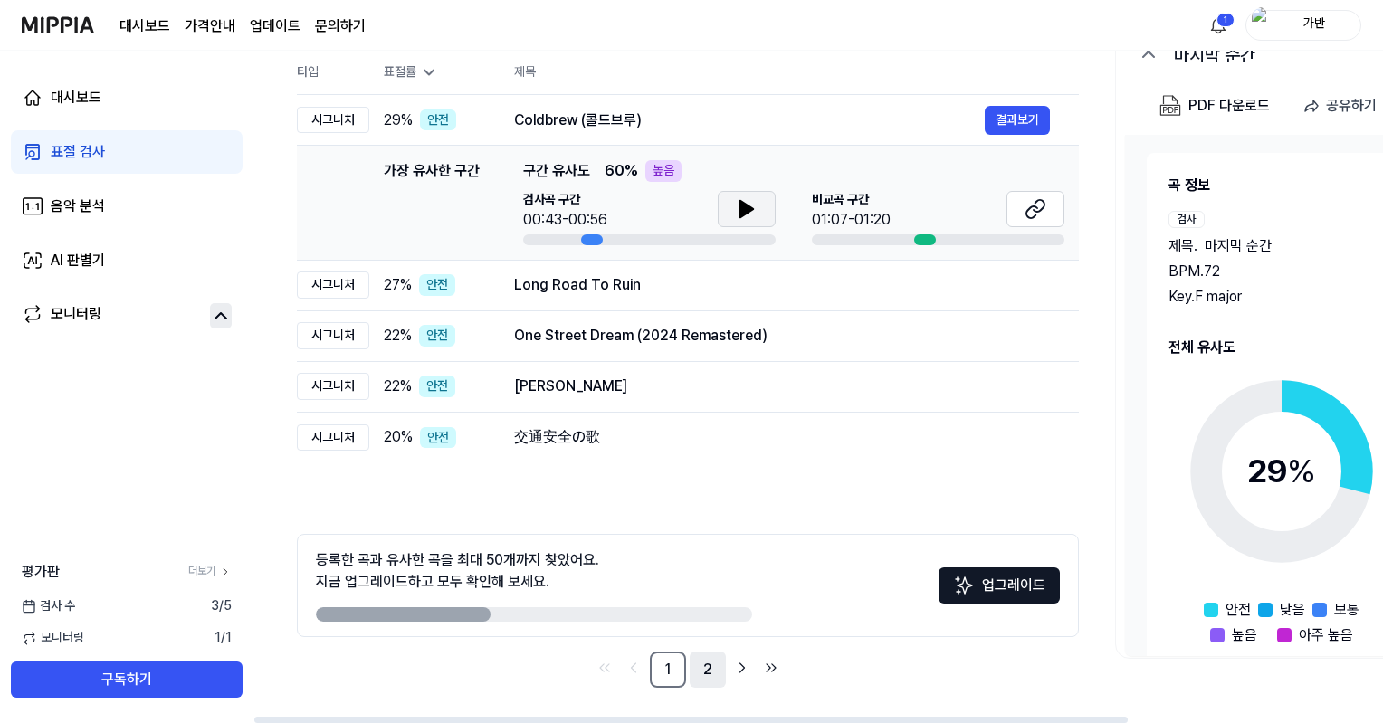
click at [703, 665] on link "2" at bounding box center [707, 669] width 36 height 36
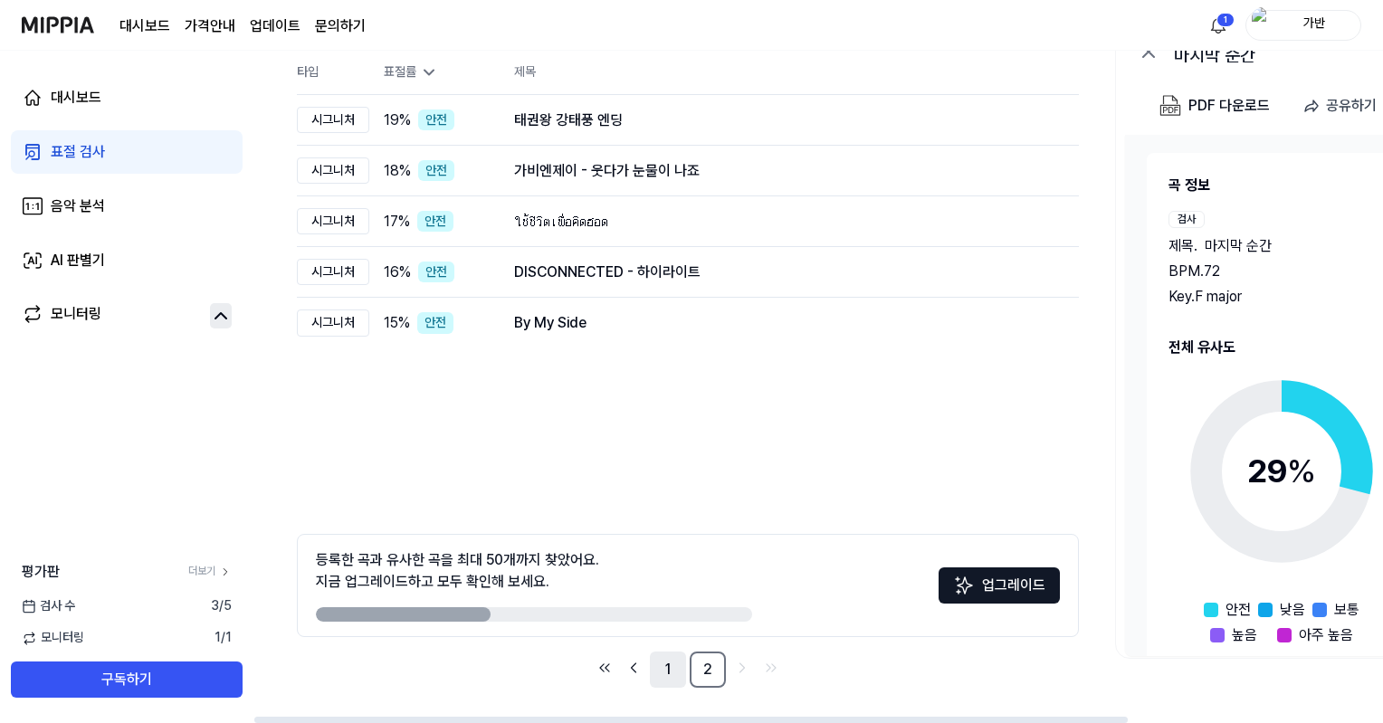
click at [671, 669] on link "1" at bounding box center [668, 669] width 36 height 36
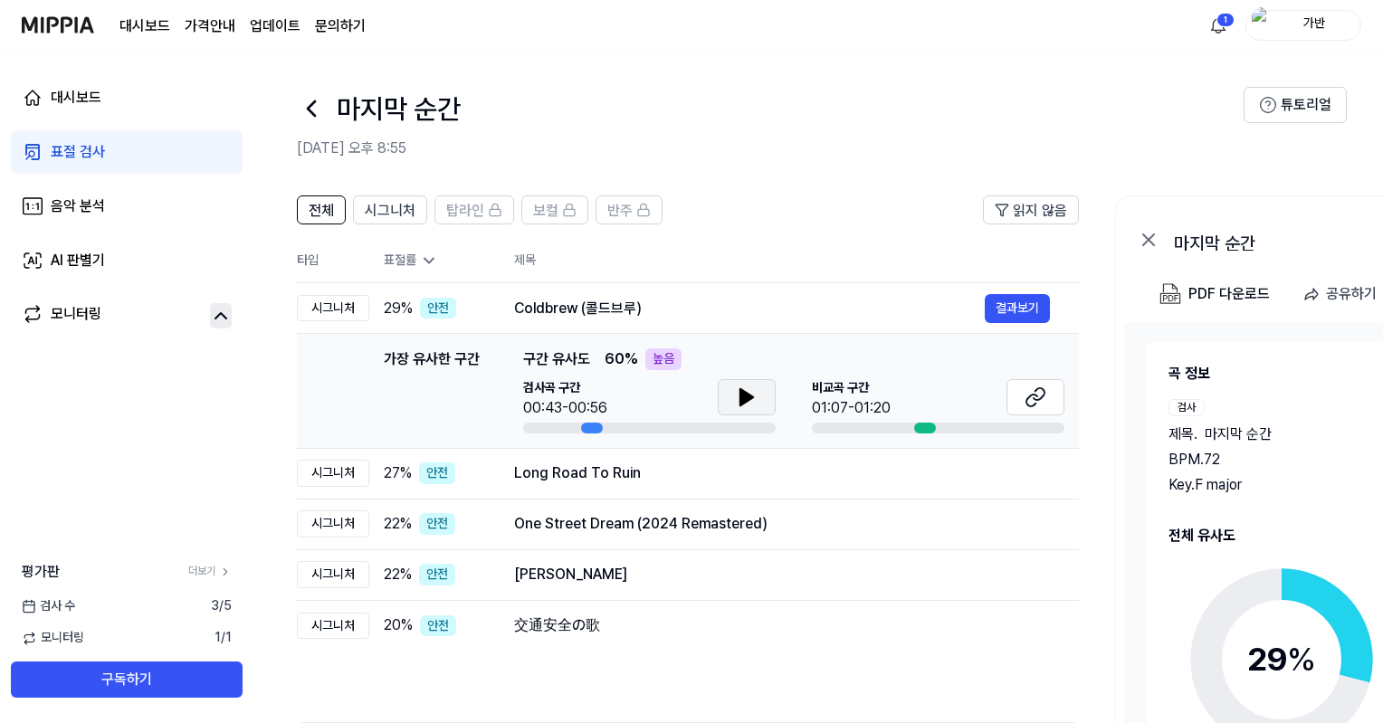
click at [765, 404] on button at bounding box center [747, 397] width 58 height 36
click at [1049, 401] on button at bounding box center [1035, 397] width 58 height 36
click at [756, 394] on icon at bounding box center [747, 397] width 22 height 22
click at [423, 262] on icon at bounding box center [429, 261] width 18 height 18
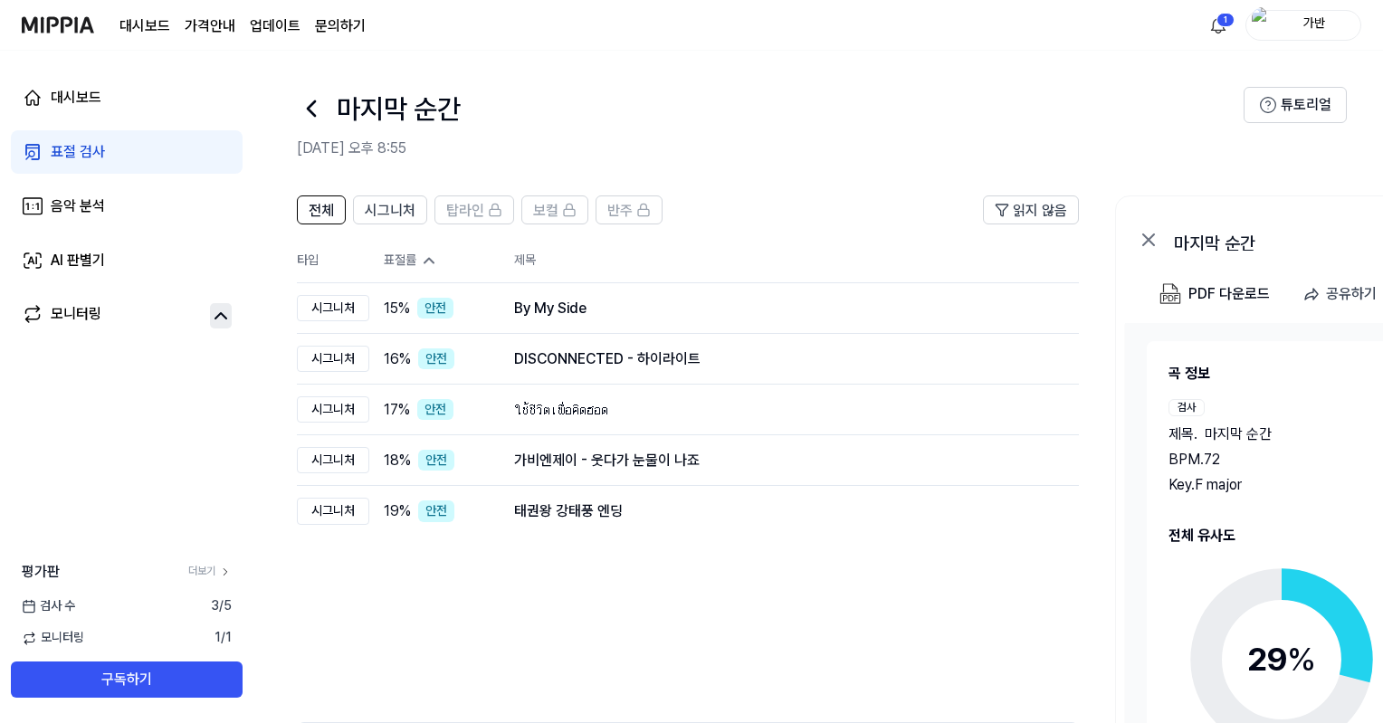
click at [423, 262] on icon at bounding box center [429, 261] width 18 height 18
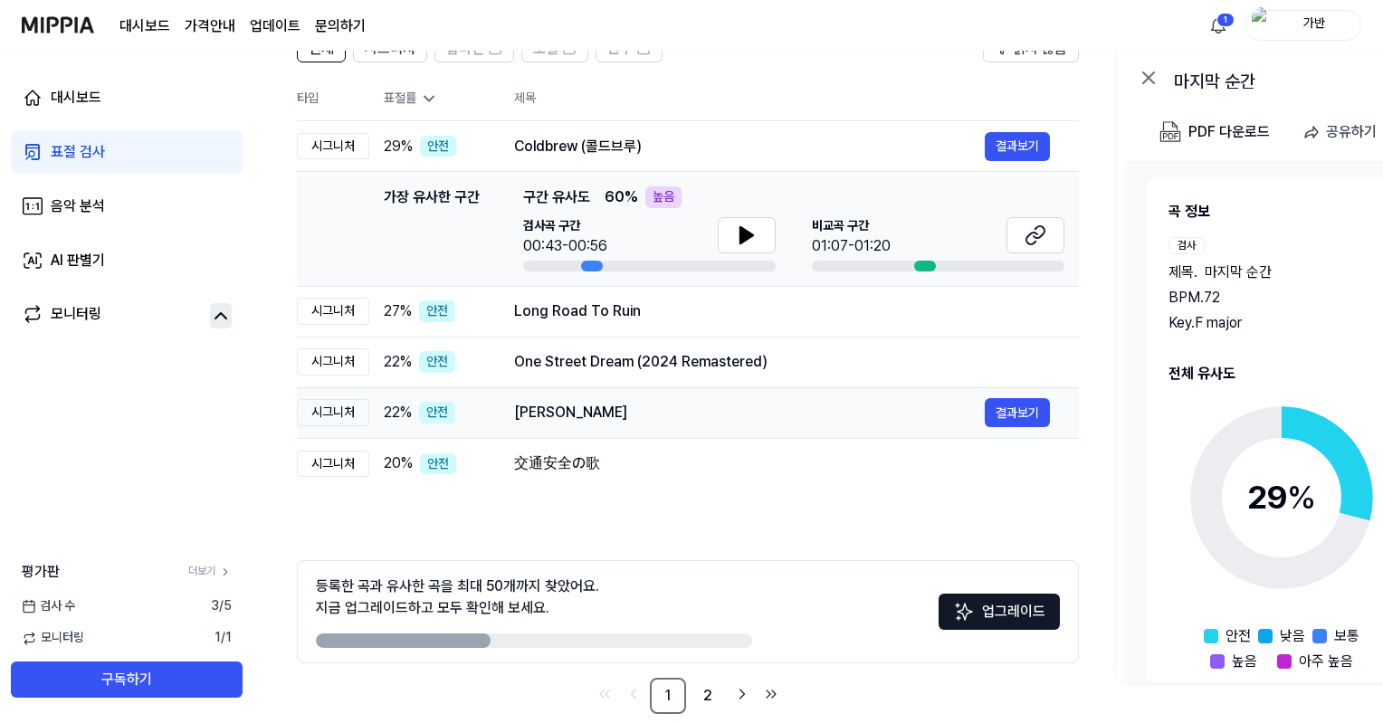
scroll to position [181, 0]
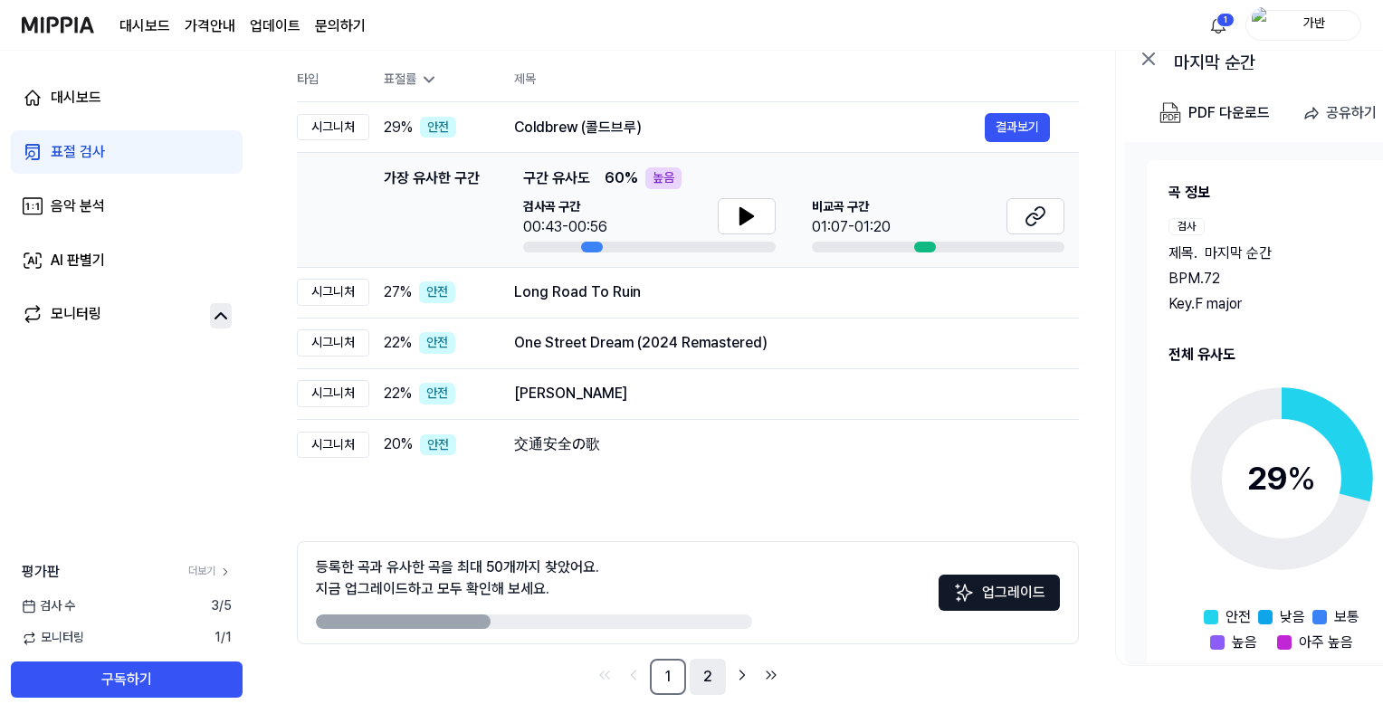
click at [717, 672] on link "2" at bounding box center [707, 677] width 36 height 36
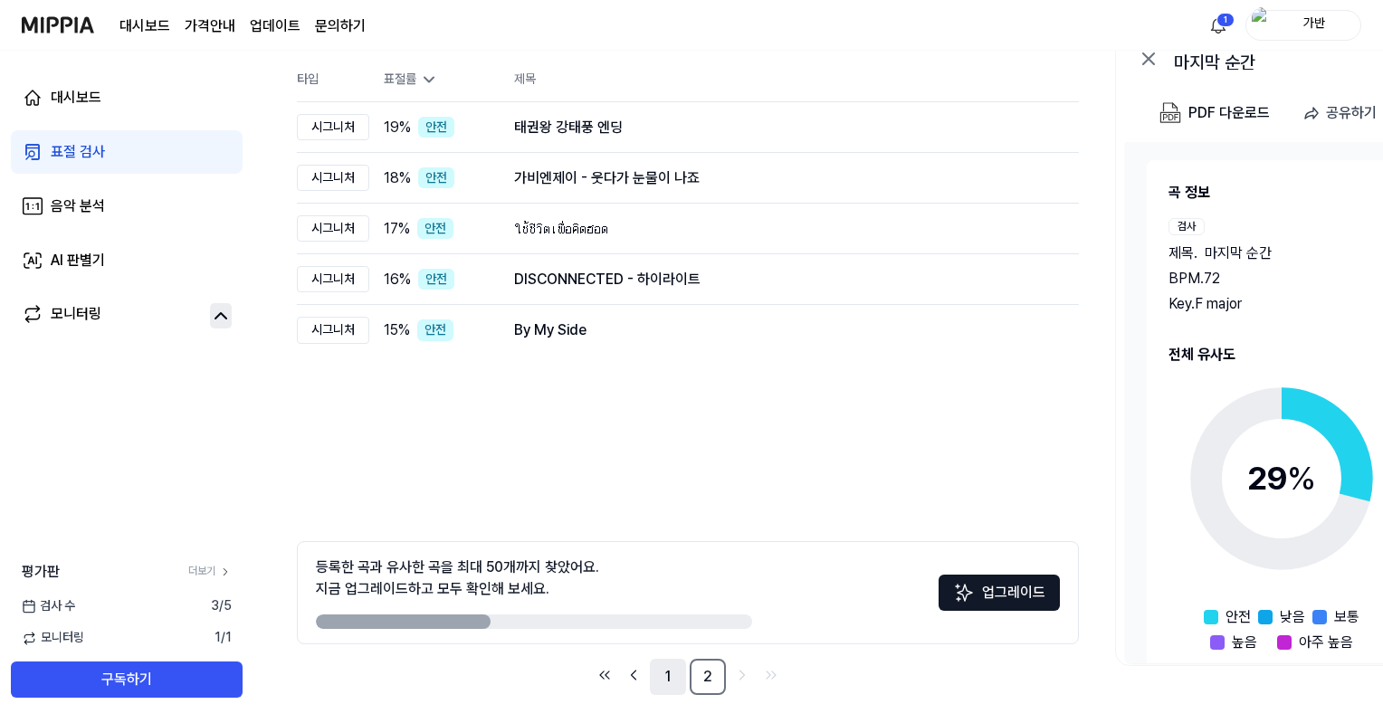
click at [673, 669] on link "1" at bounding box center [668, 677] width 36 height 36
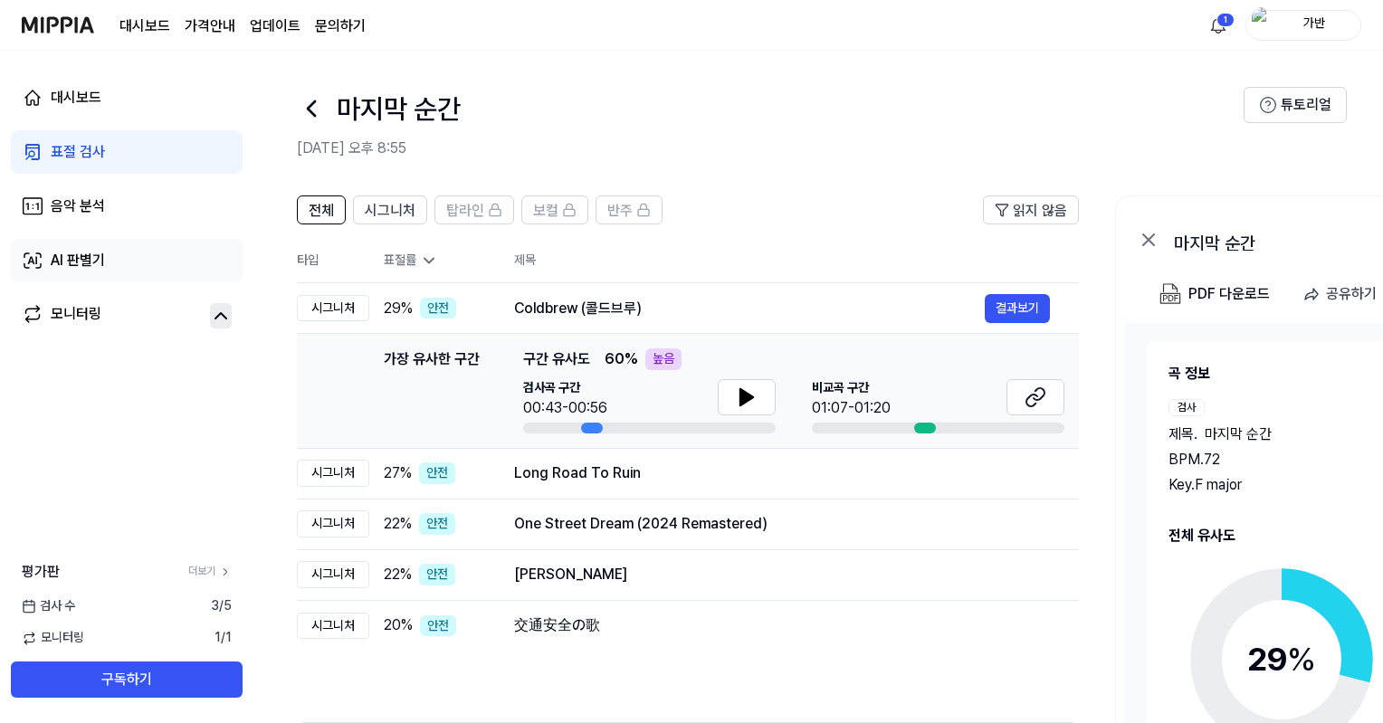
click at [129, 269] on link "AI 판별기" at bounding box center [127, 260] width 232 height 43
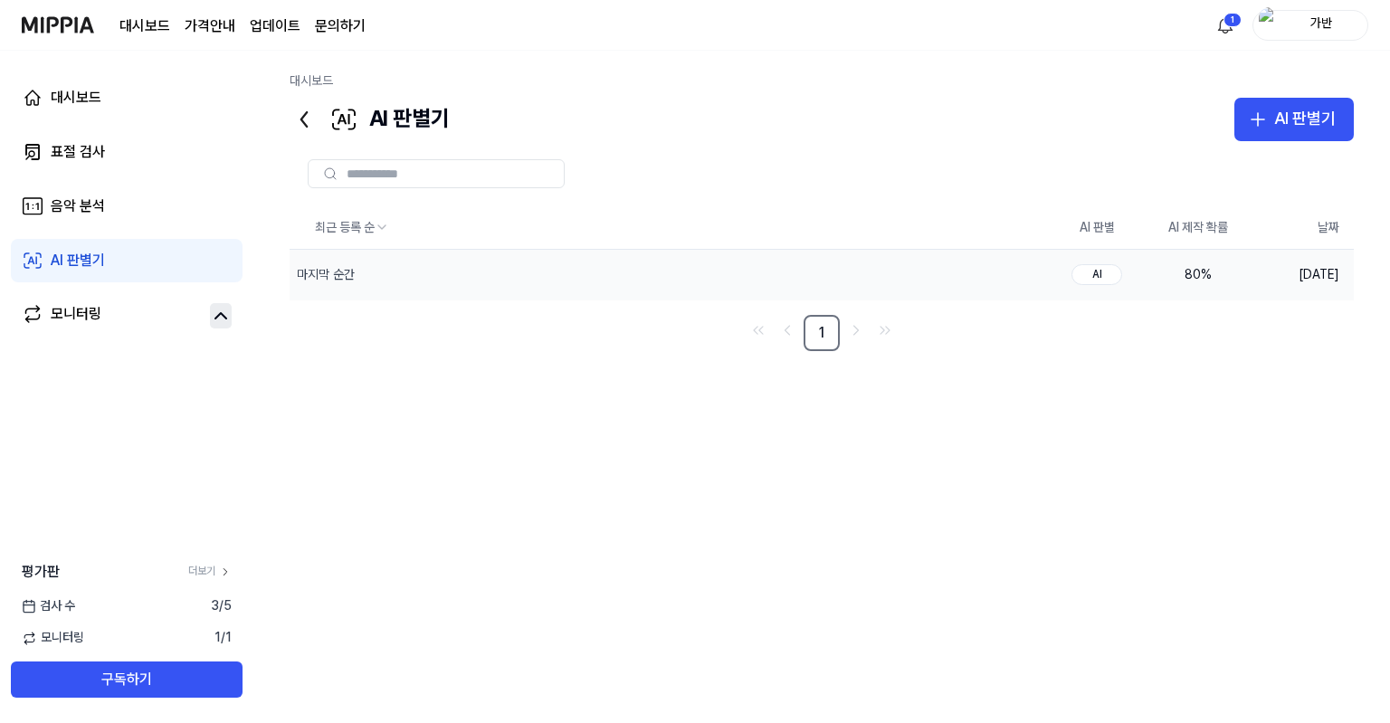
click at [1157, 270] on td "80 %" at bounding box center [1197, 275] width 101 height 51
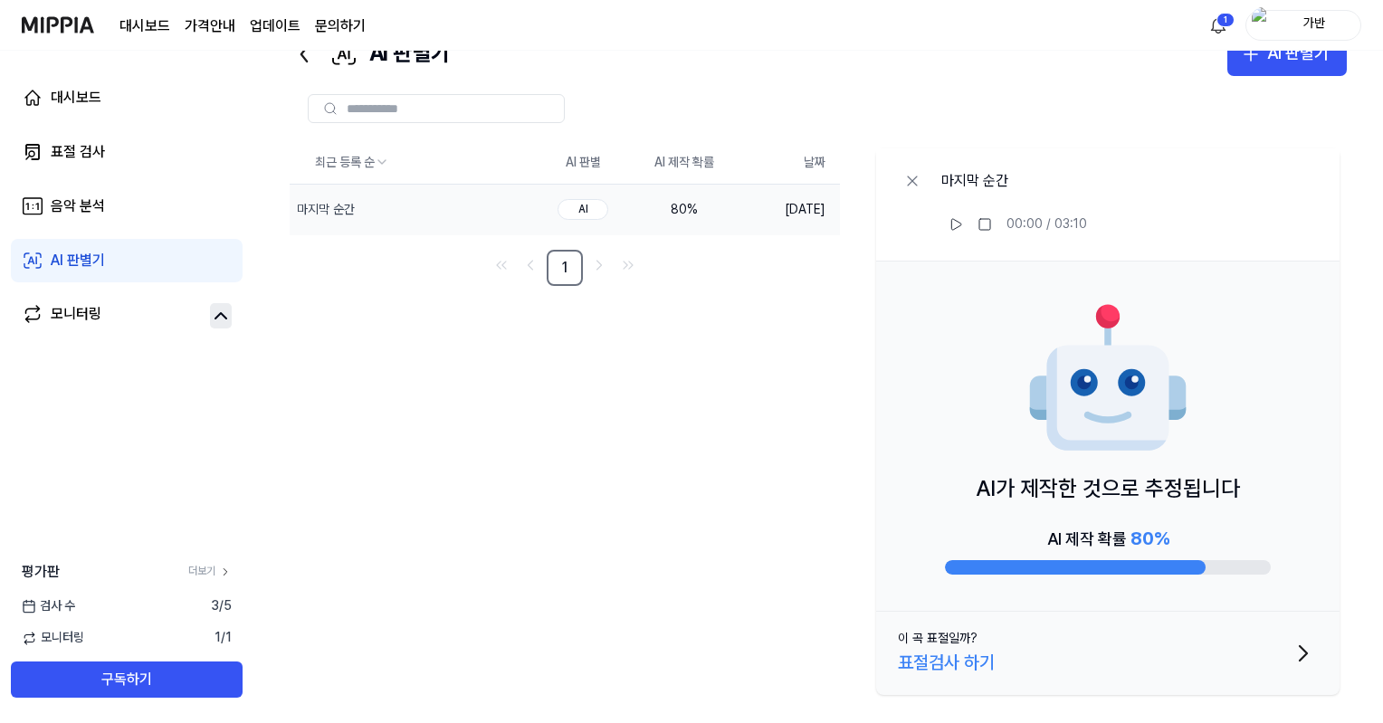
scroll to position [69, 0]
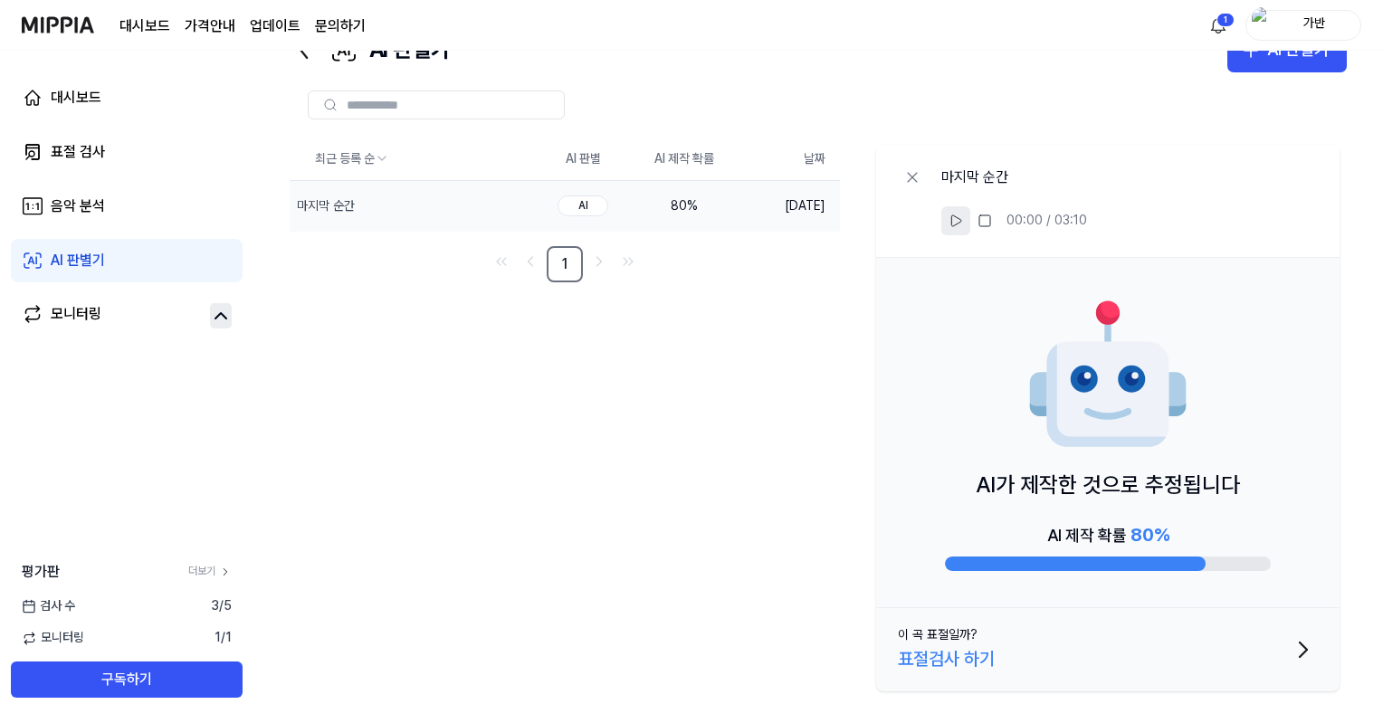
click at [958, 226] on icon at bounding box center [955, 221] width 14 height 14
click at [90, 158] on div "표절 검사" at bounding box center [78, 152] width 54 height 22
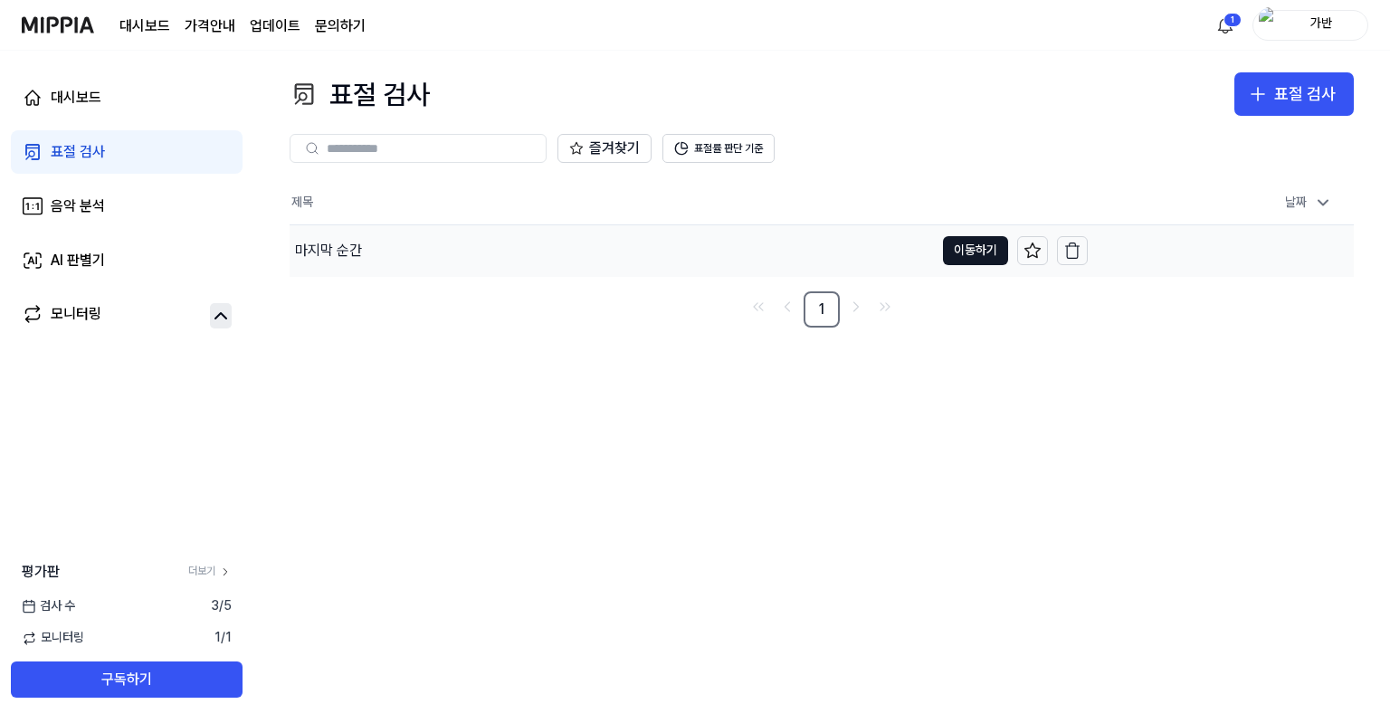
click at [444, 251] on div "마지막 순간" at bounding box center [612, 250] width 644 height 51
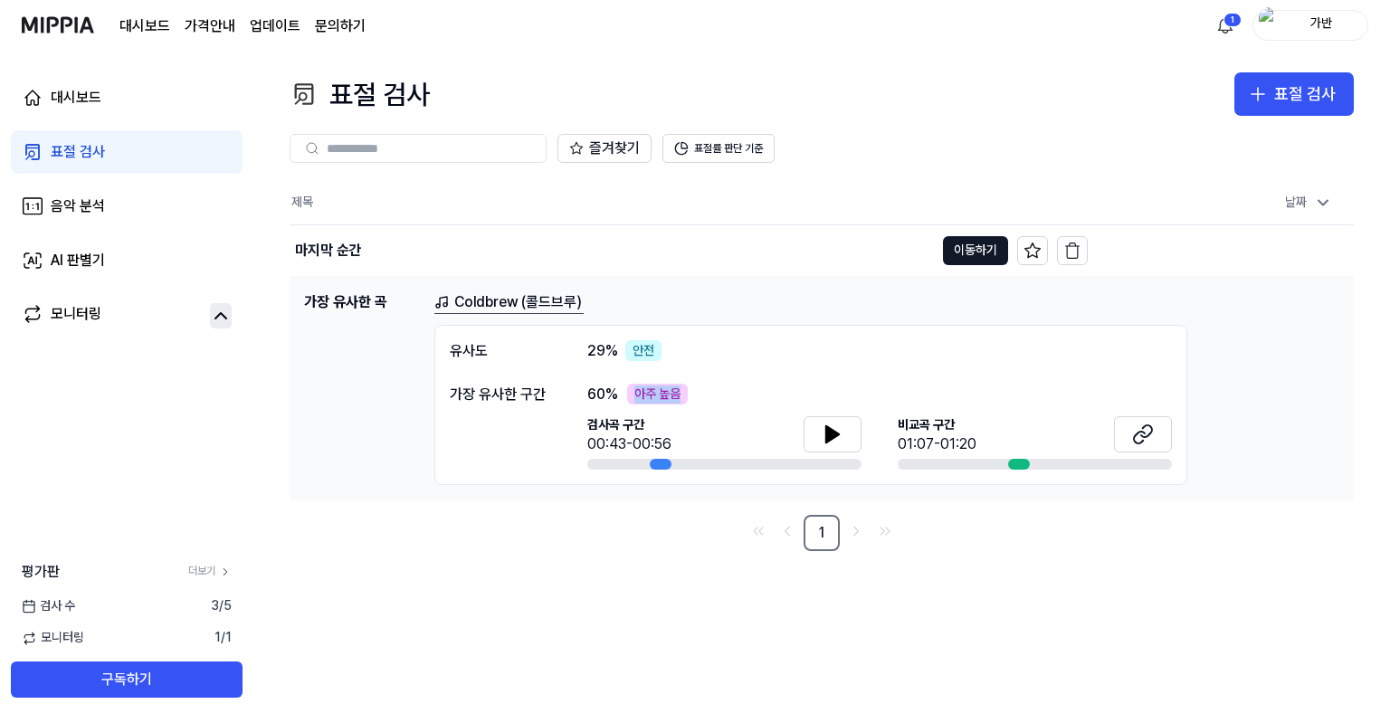
drag, startPoint x: 633, startPoint y: 394, endPoint x: 692, endPoint y: 390, distance: 58.9
click at [692, 390] on div "60 % 아주 높음" at bounding box center [879, 395] width 585 height 22
click at [688, 373] on div "유사도 29 % 안전 가장 유사한 구간 60 % 아주 높음 검사곡 구간 00:43-00:56 [GEOGRAPHIC_DATA] 구간 01:07-…" at bounding box center [810, 405] width 753 height 161
drag, startPoint x: 626, startPoint y: 348, endPoint x: 679, endPoint y: 347, distance: 52.5
click at [678, 347] on div "[DEMOGRAPHIC_DATA]도 29 % 안전" at bounding box center [811, 351] width 722 height 22
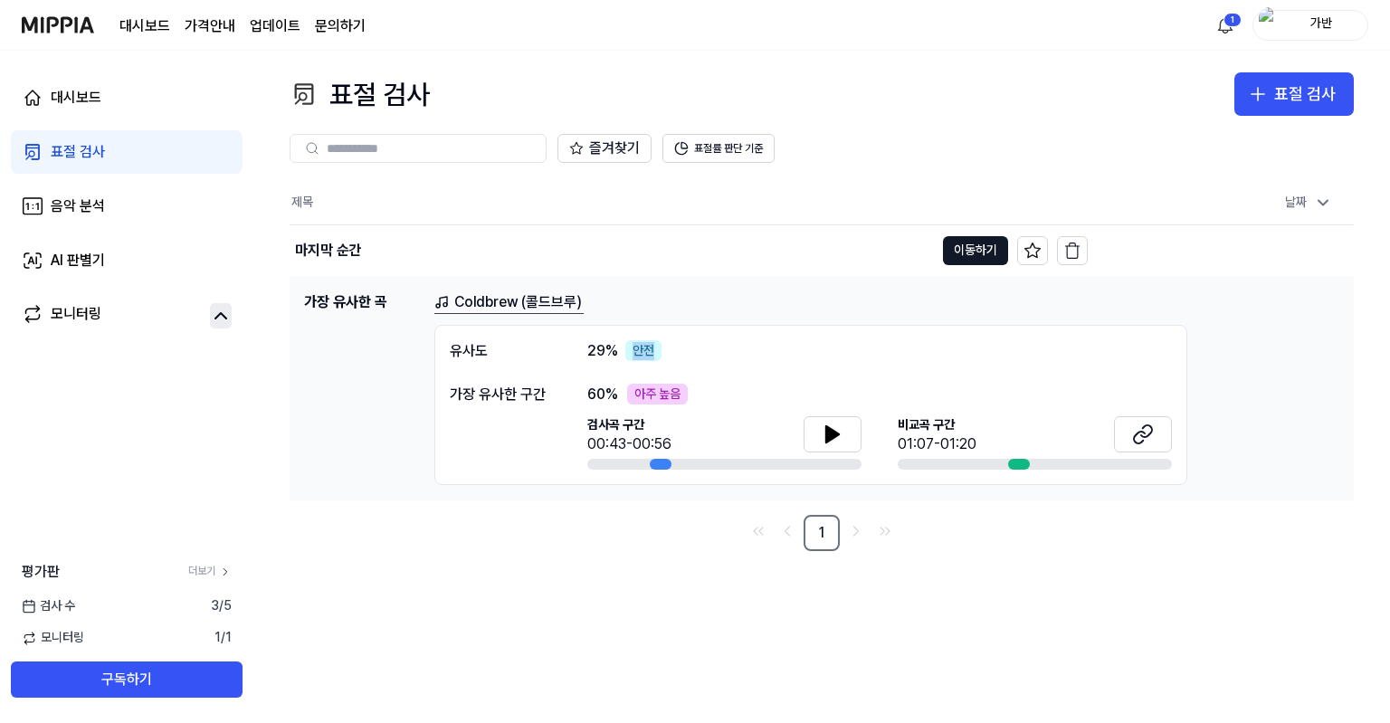
click at [706, 354] on div "[DEMOGRAPHIC_DATA]도 29 % 안전" at bounding box center [811, 351] width 722 height 22
click at [847, 532] on icon "Go to next page" at bounding box center [856, 531] width 18 height 22
click at [282, 406] on div "표절 검사 표절 검사 표절 검사 음악 분석 AI 판별기 즐겨찾기 표절률 판단 기준 제목 날짜 마지막 순간 이동하기 [DATE] 오후 8:55 …" at bounding box center [821, 387] width 1136 height 672
click at [214, 309] on icon at bounding box center [221, 316] width 22 height 22
click at [225, 309] on icon at bounding box center [221, 316] width 22 height 22
